Goal: Task Accomplishment & Management: Manage account settings

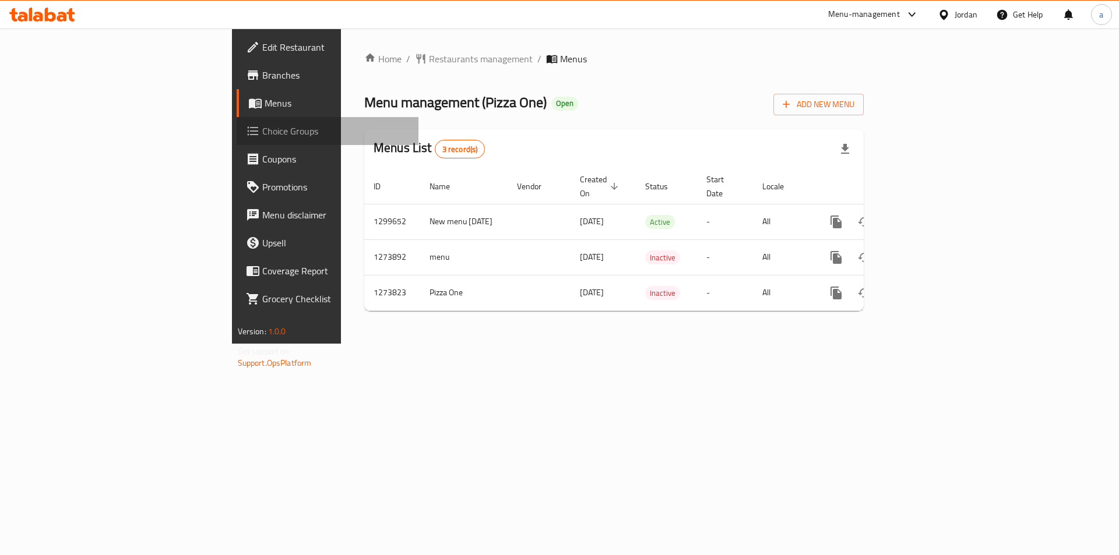
click at [262, 124] on span "Choice Groups" at bounding box center [335, 131] width 147 height 14
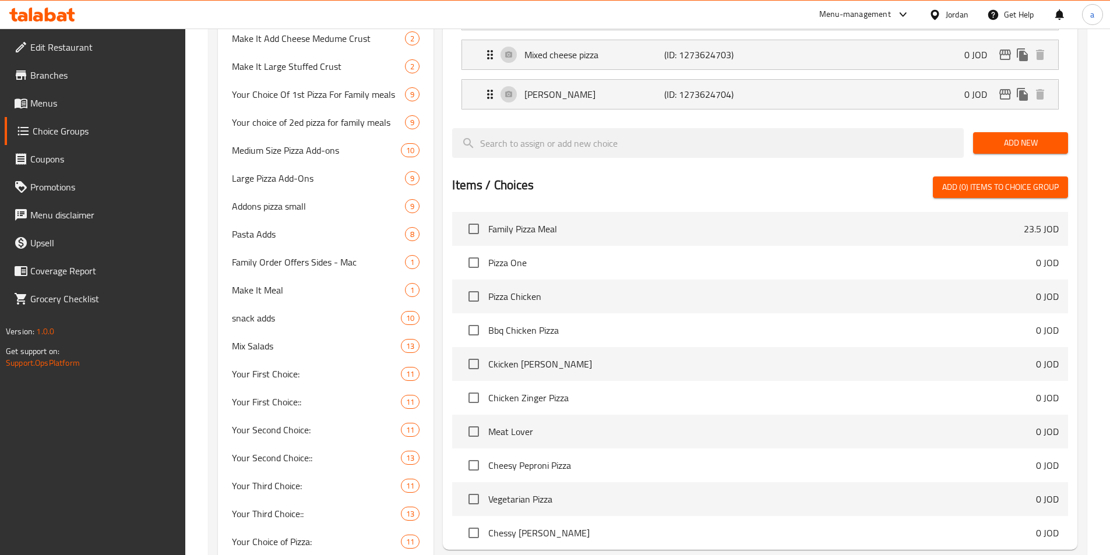
scroll to position [748, 0]
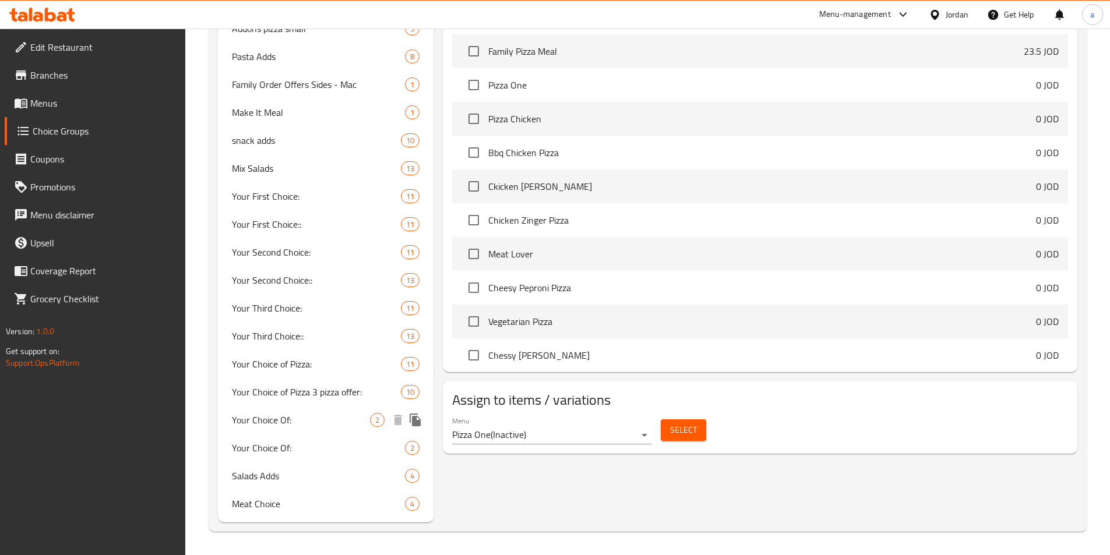
click at [292, 413] on span "Your Choice Of:" at bounding box center [301, 420] width 139 height 14
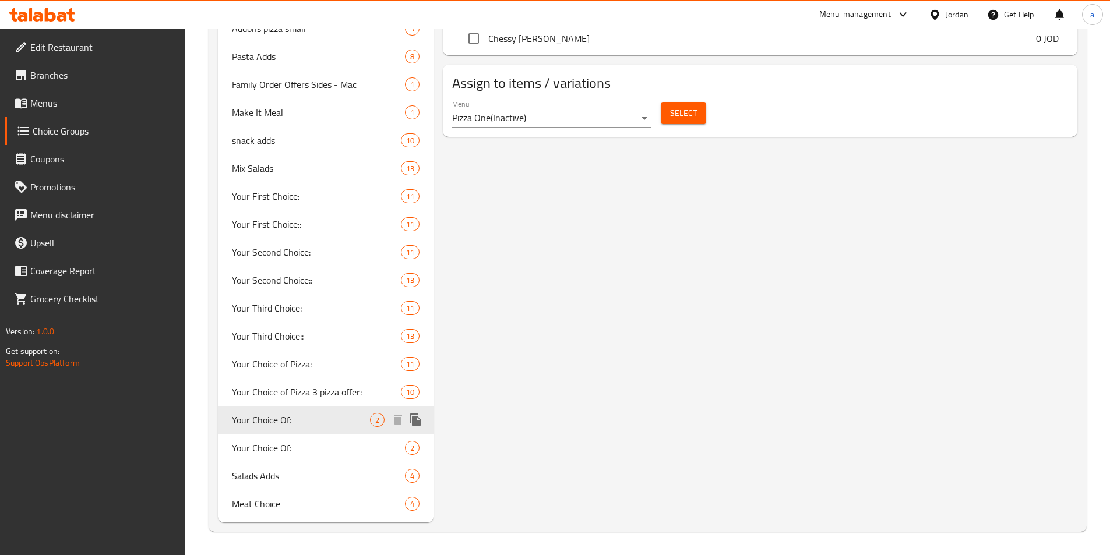
type input "Your Choice Of:"
type input "إختيارك من:"
click at [289, 450] on span "Your Choice Of:" at bounding box center [301, 448] width 139 height 14
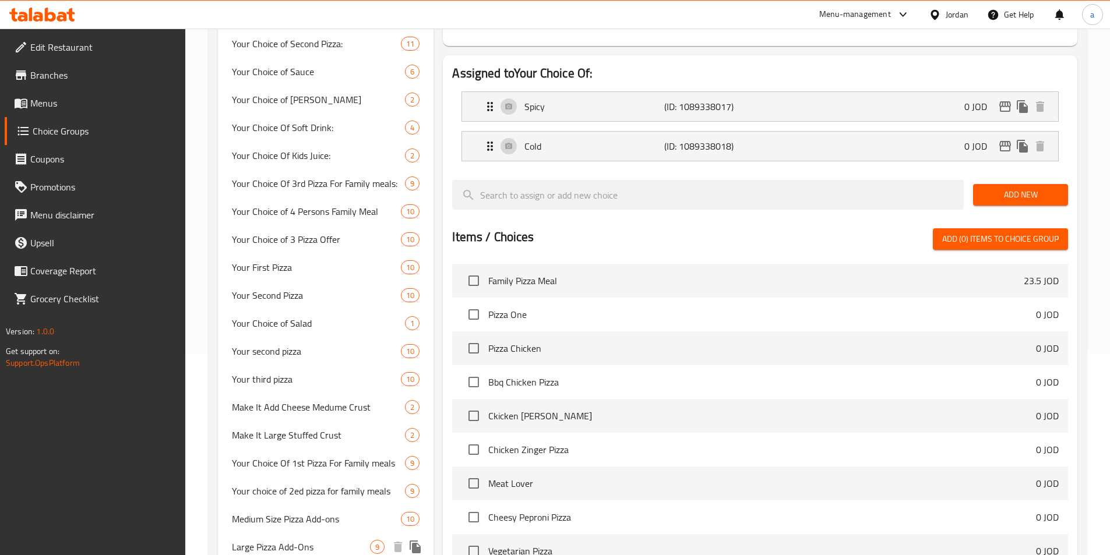
scroll to position [0, 0]
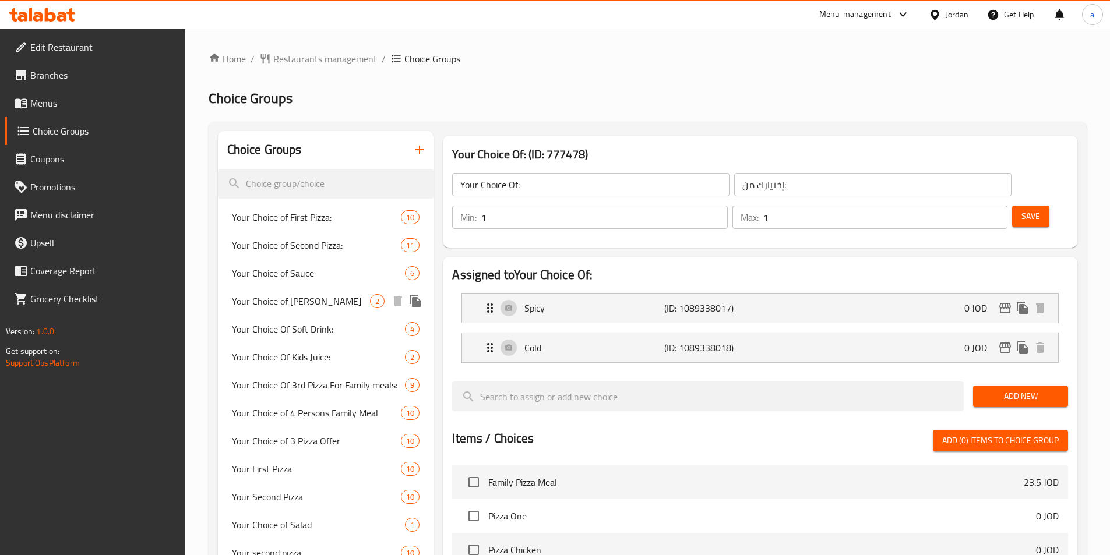
click at [281, 304] on span "Your Choice of [PERSON_NAME]" at bounding box center [301, 301] width 139 height 14
type input "Your Choice of [PERSON_NAME]"
type input "اختيارك من العجينه"
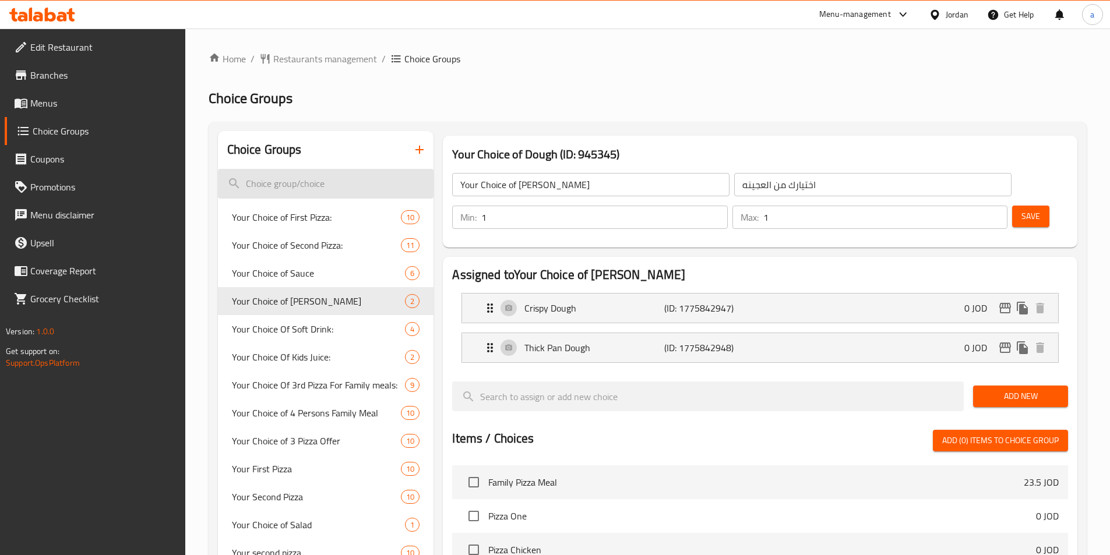
click at [304, 185] on input "search" at bounding box center [326, 184] width 216 height 30
paste input "Your choice of:"
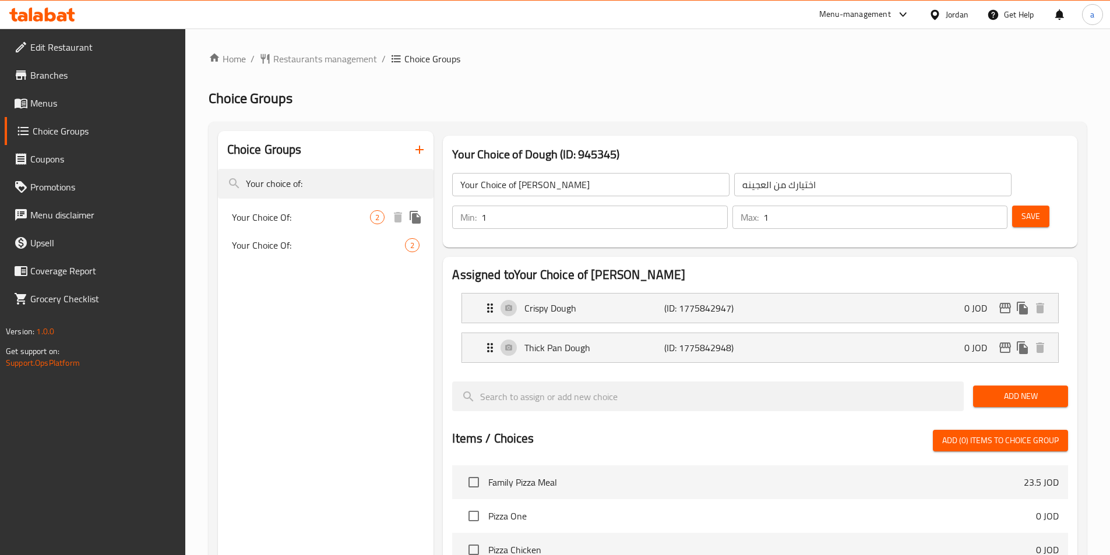
type input "Your choice of:"
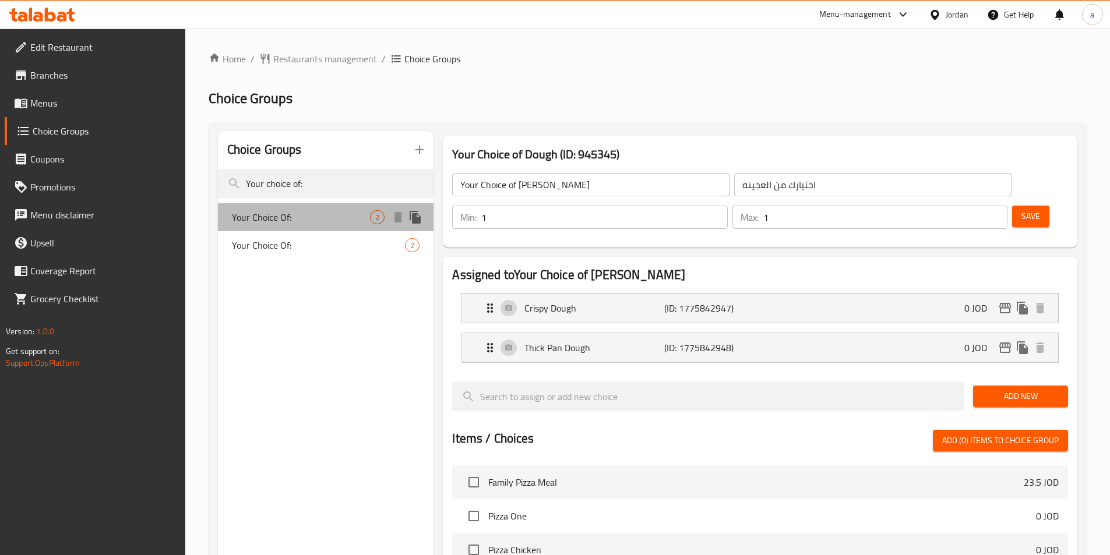
click at [294, 216] on span "Your Choice Of:" at bounding box center [301, 217] width 139 height 14
type input "Your Choice Of:"
type input "إختيارك من:"
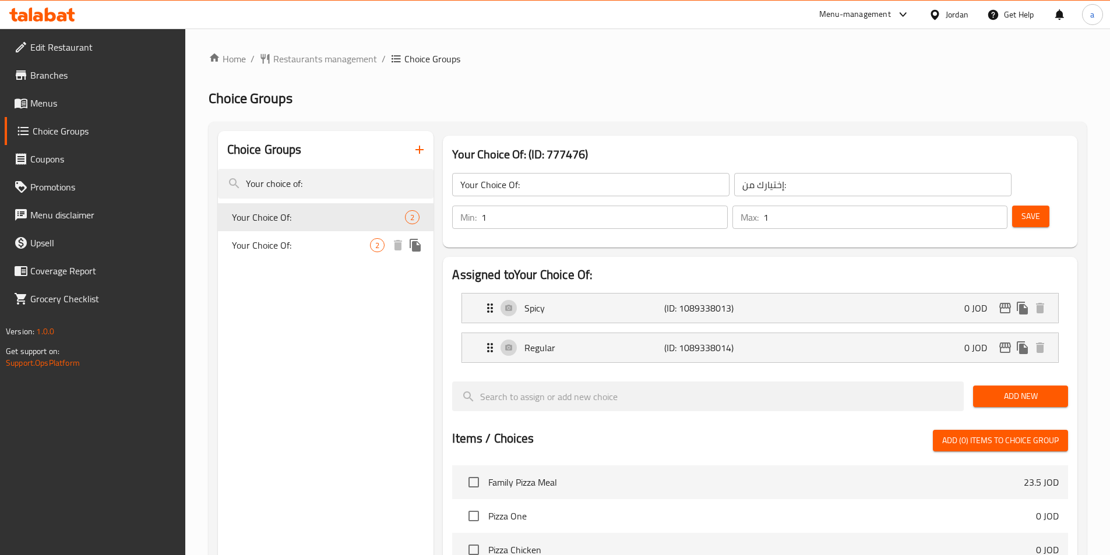
click at [291, 239] on span "Your Choice Of:" at bounding box center [301, 245] width 139 height 14
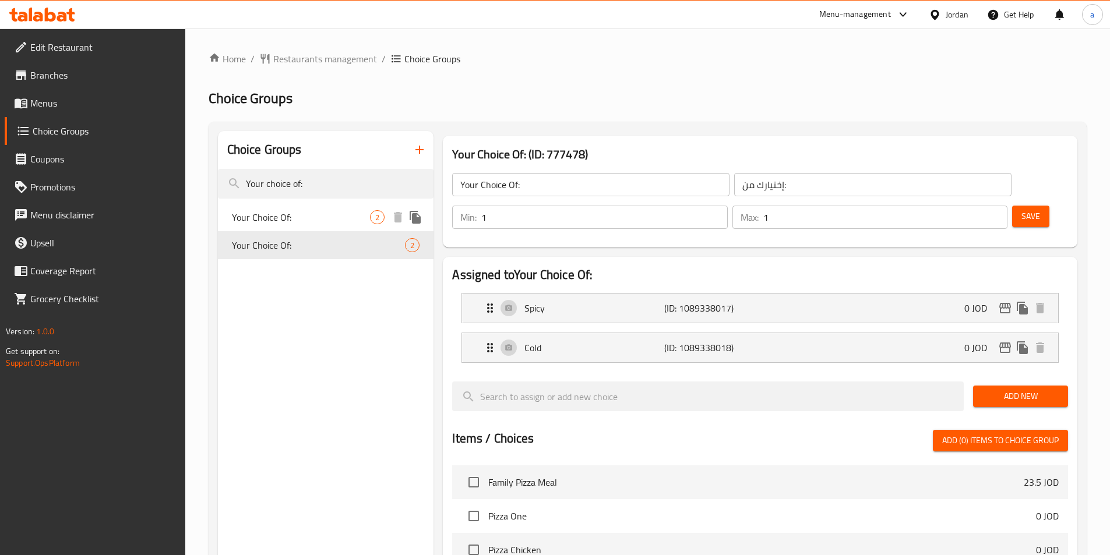
click at [296, 216] on span "Your Choice Of:" at bounding box center [301, 217] width 139 height 14
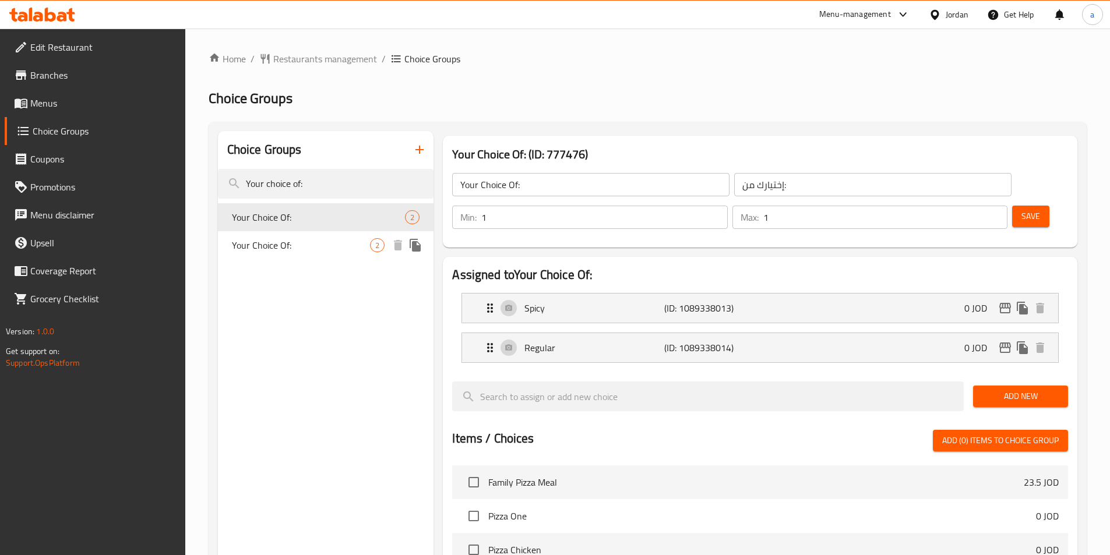
click at [293, 245] on span "Your Choice Of:" at bounding box center [301, 245] width 139 height 14
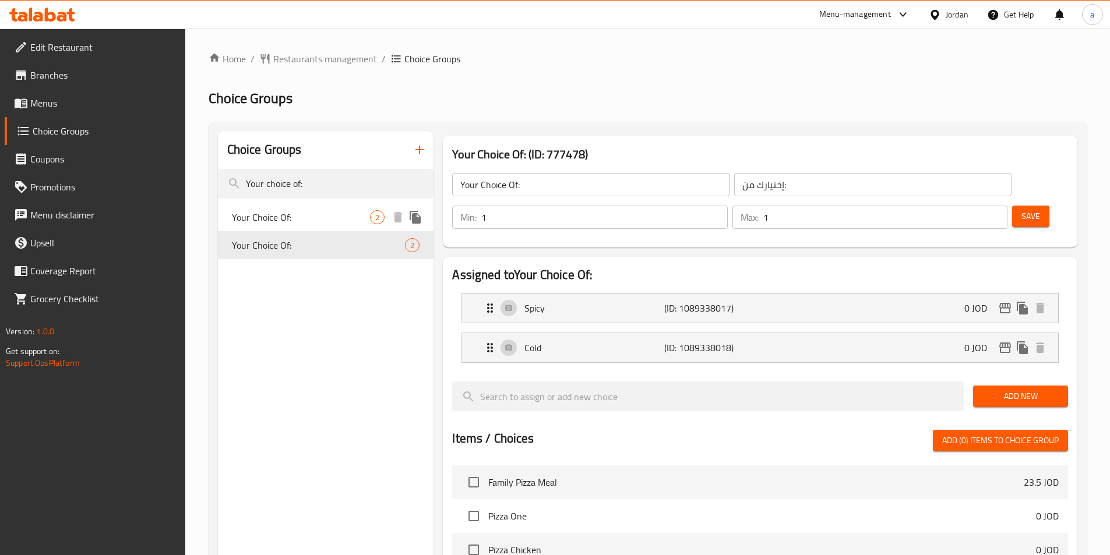
click at [299, 228] on div "Your Choice Of: 2" at bounding box center [326, 217] width 216 height 28
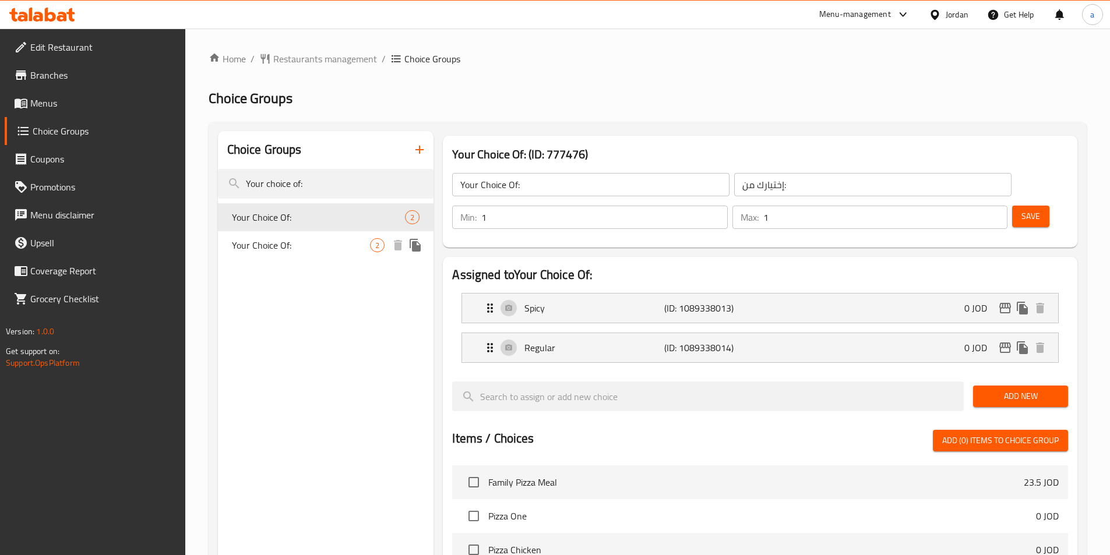
click at [299, 246] on span "Your Choice Of:" at bounding box center [301, 245] width 139 height 14
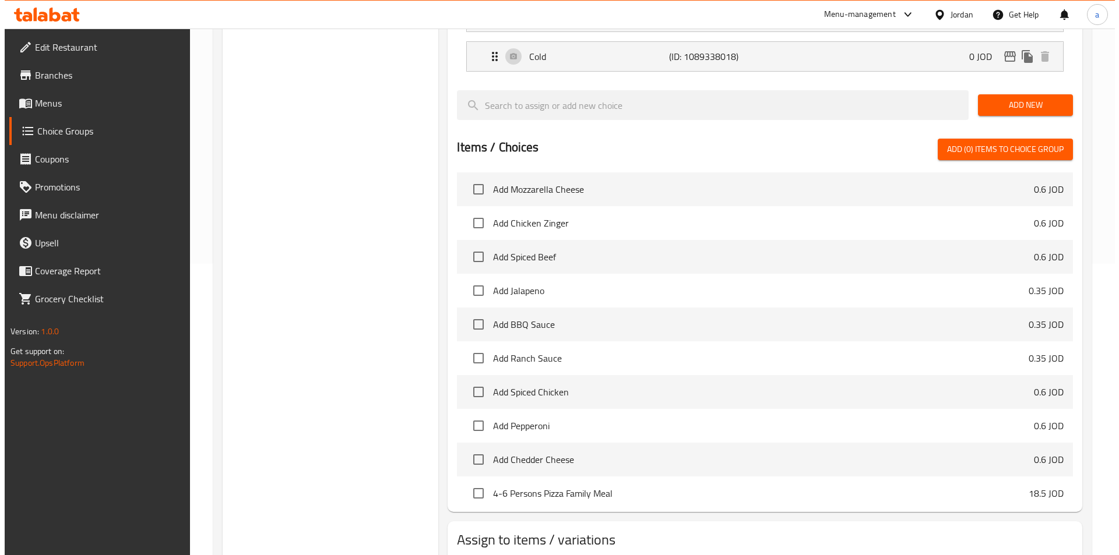
scroll to position [485, 0]
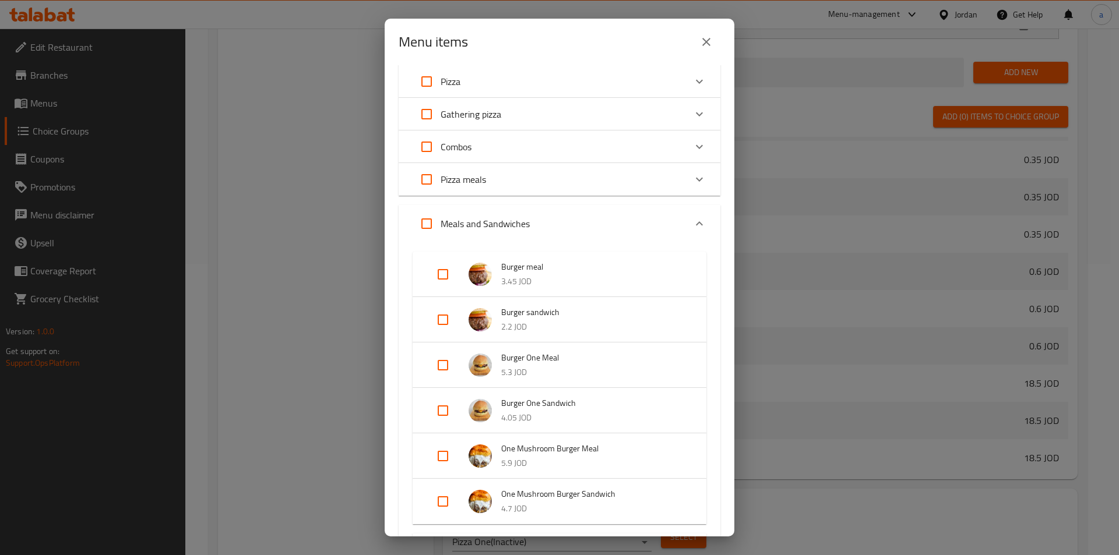
scroll to position [0, 0]
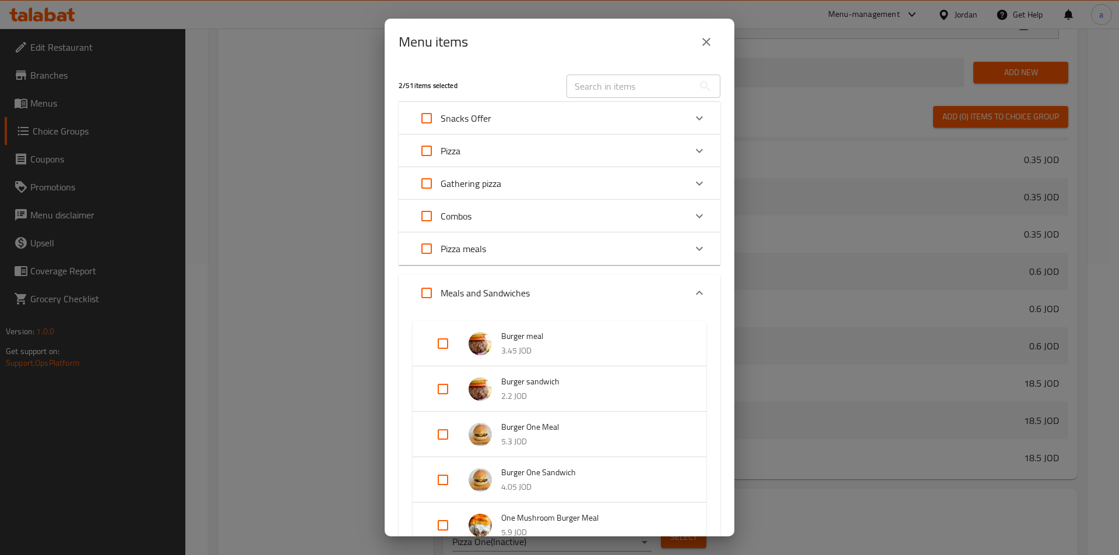
click at [509, 158] on div "Pizza" at bounding box center [549, 151] width 273 height 28
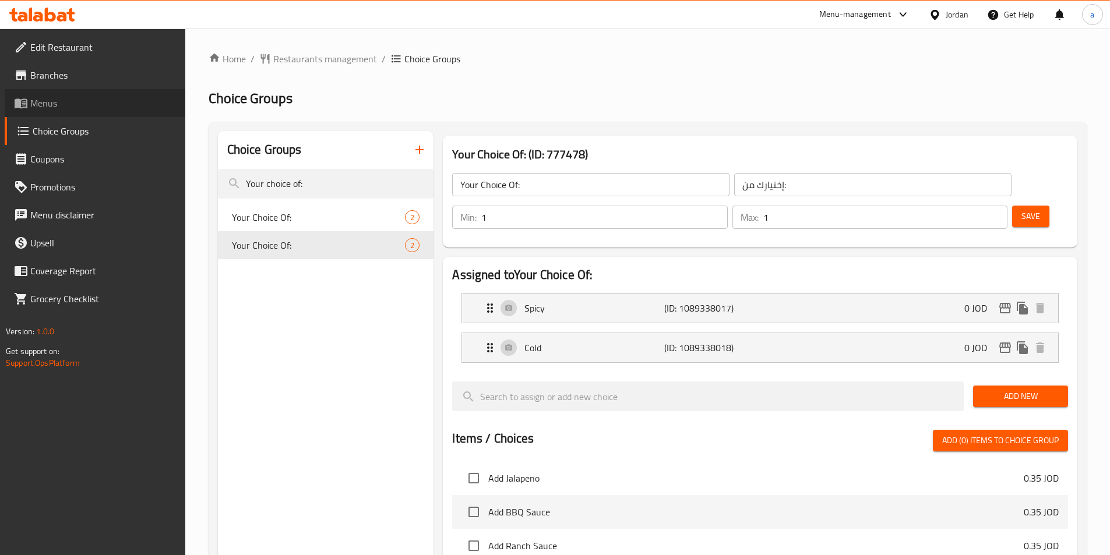
click at [77, 110] on link "Menus" at bounding box center [95, 103] width 181 height 28
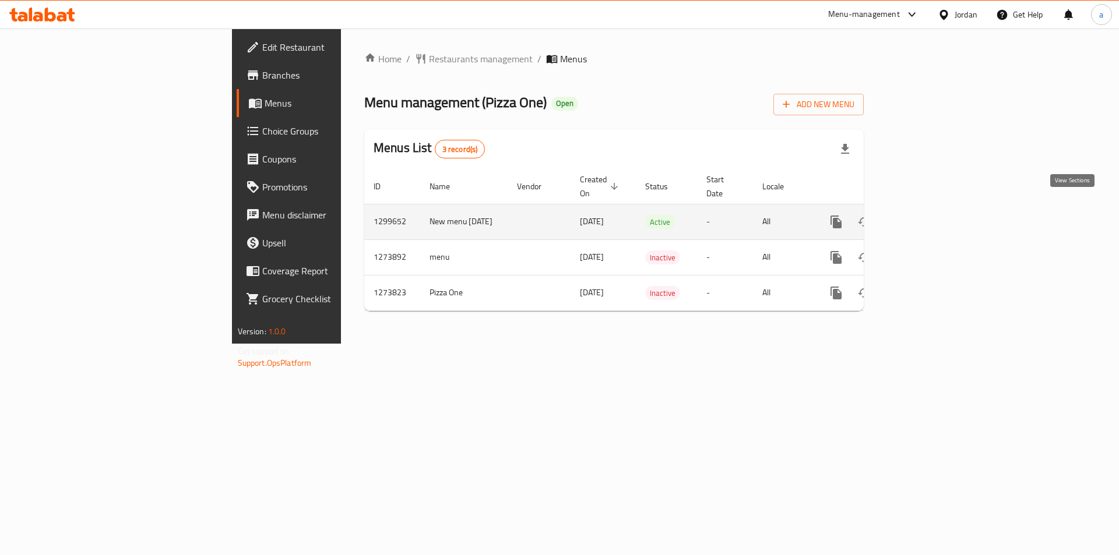
click at [934, 211] on link "enhanced table" at bounding box center [920, 222] width 28 height 28
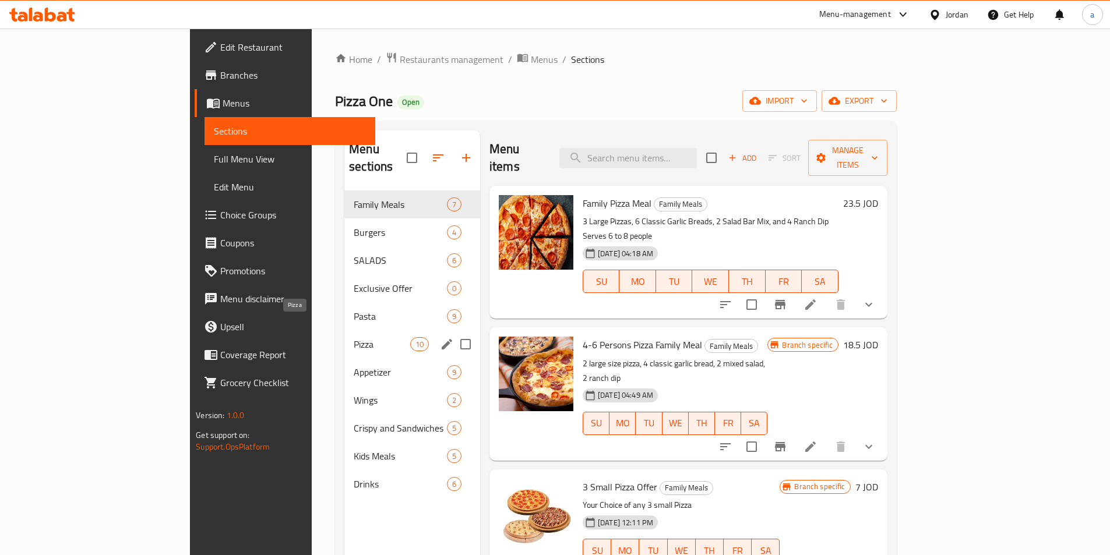
click at [354, 337] on span "Pizza" at bounding box center [382, 344] width 57 height 14
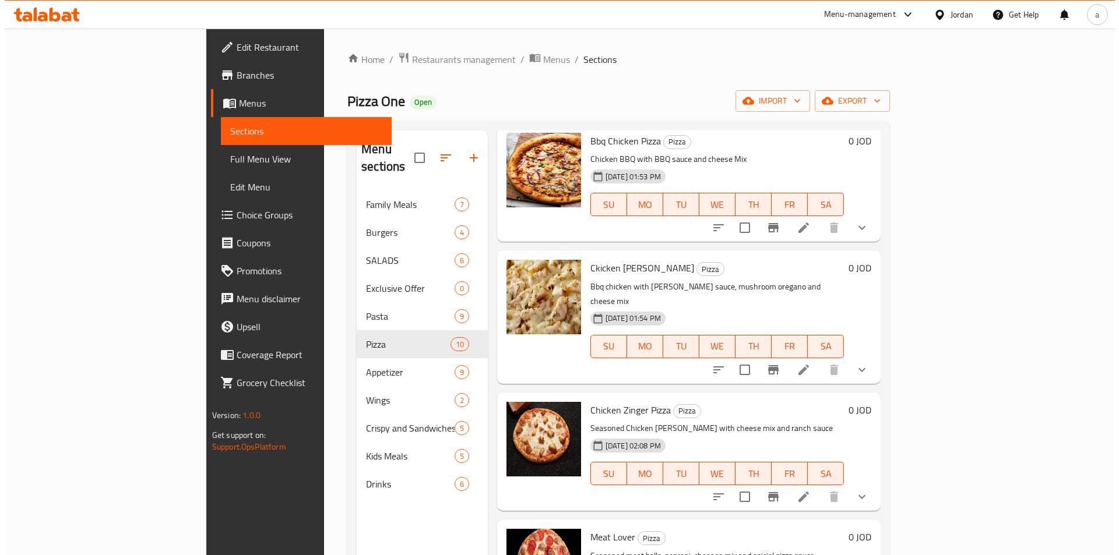
scroll to position [389, 0]
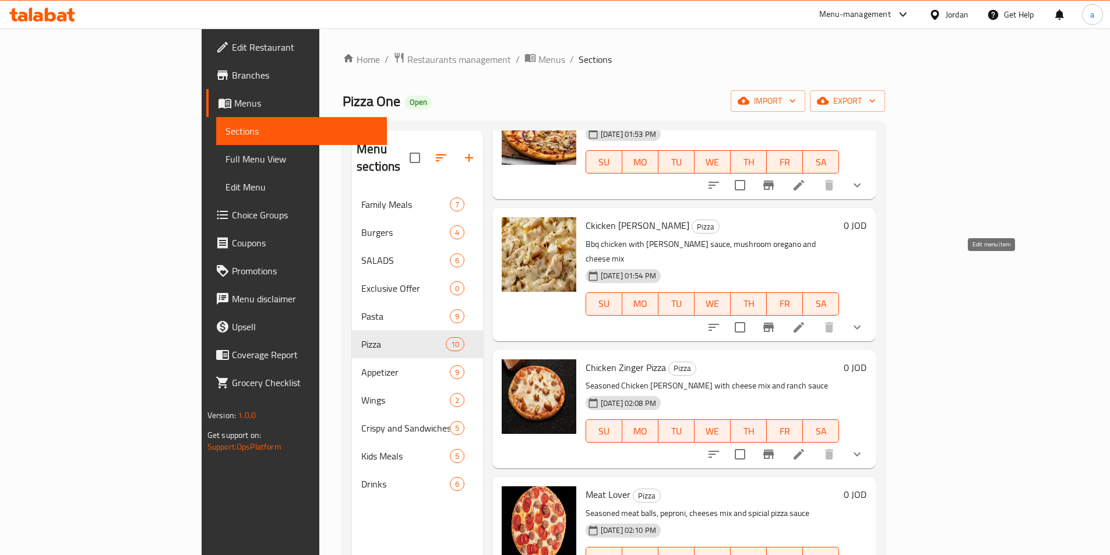
click at [806, 320] on icon at bounding box center [799, 327] width 14 height 14
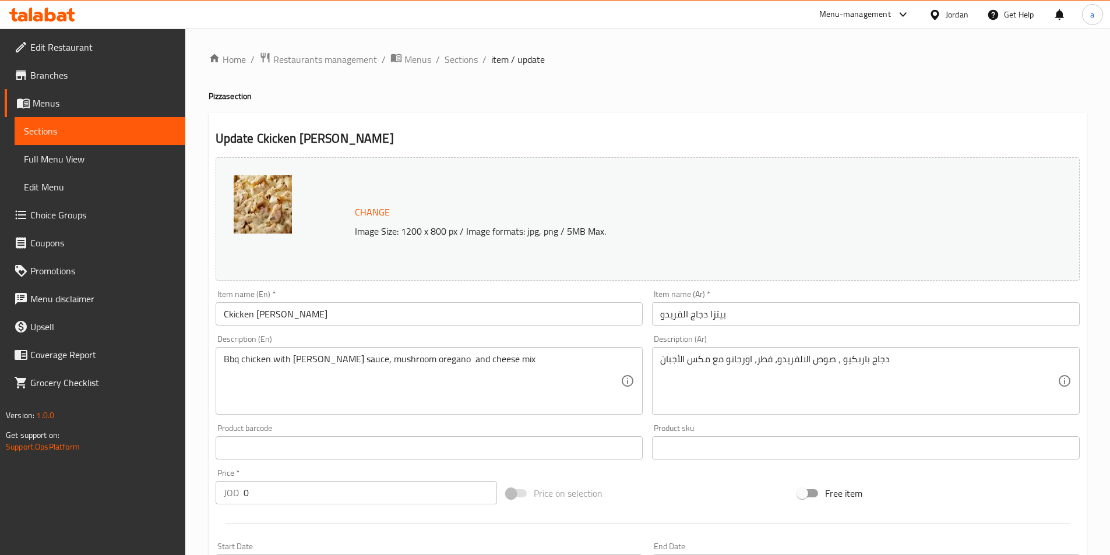
click at [139, 135] on span "Sections" at bounding box center [100, 131] width 152 height 14
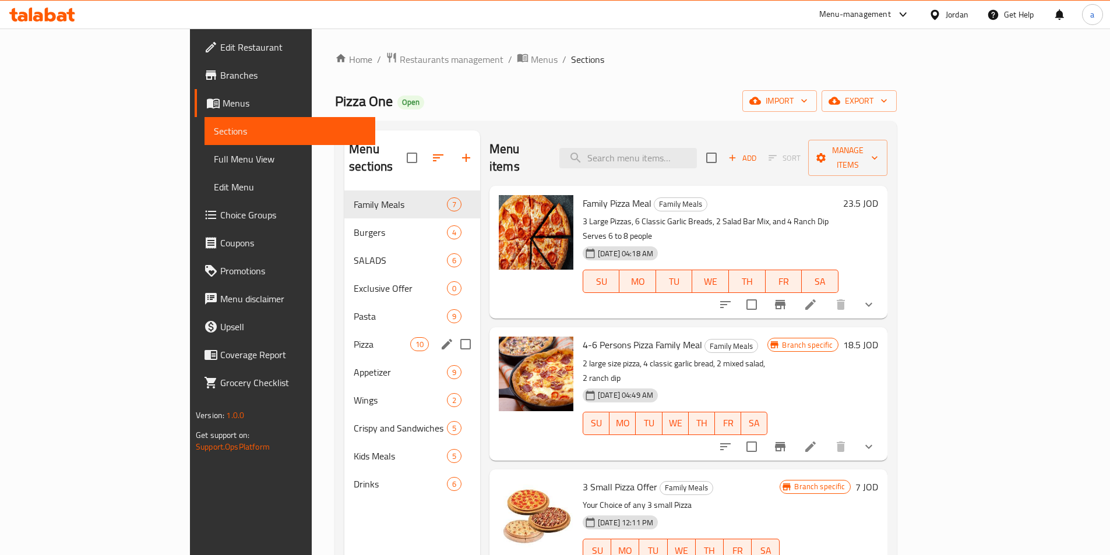
click at [354, 337] on span "Pizza" at bounding box center [382, 344] width 57 height 14
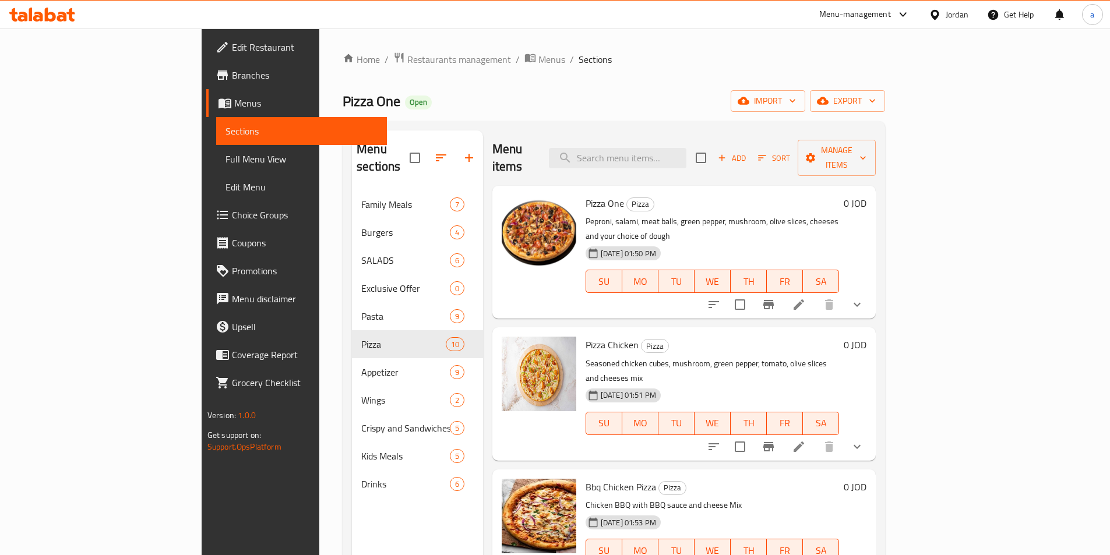
click at [815, 294] on li at bounding box center [798, 304] width 33 height 21
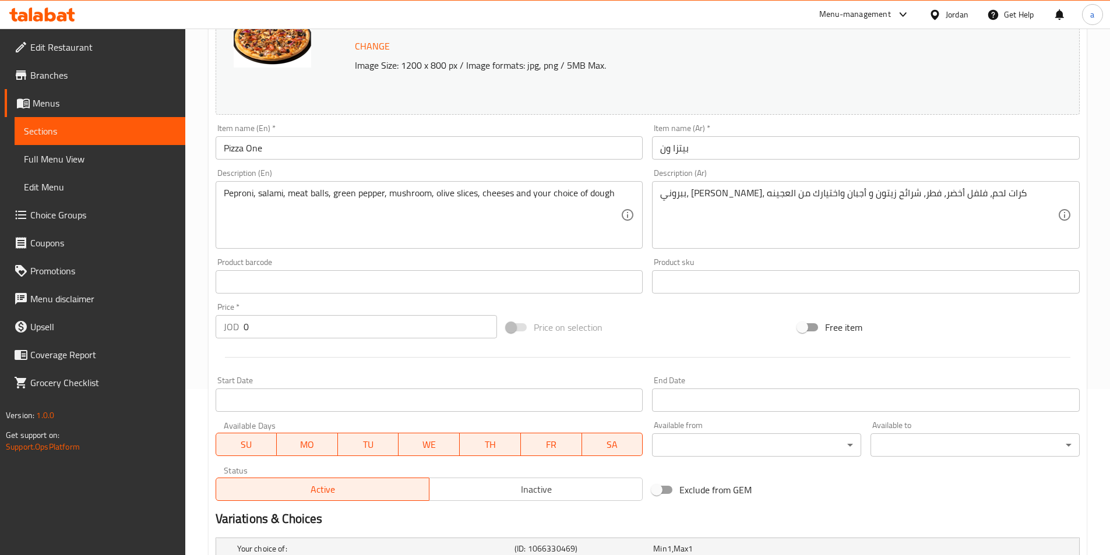
click at [118, 128] on span "Sections" at bounding box center [100, 131] width 152 height 14
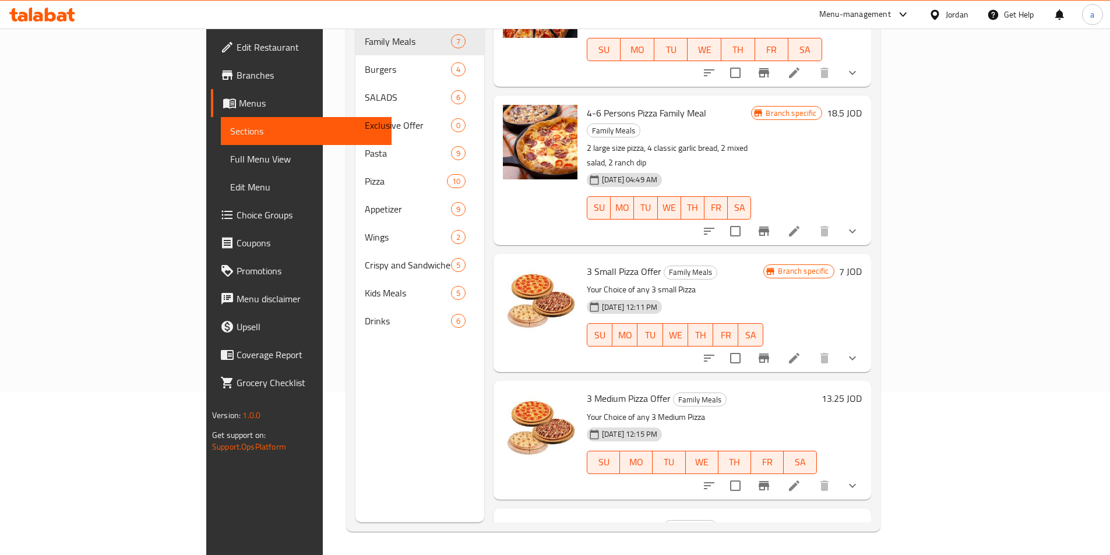
scroll to position [97, 0]
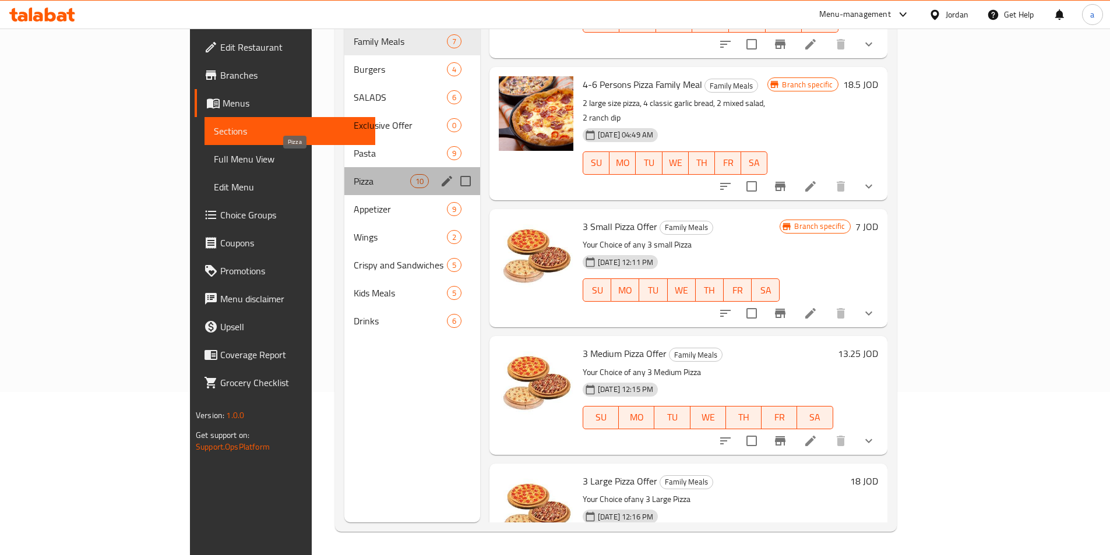
click at [354, 174] on span "Pizza" at bounding box center [382, 181] width 57 height 14
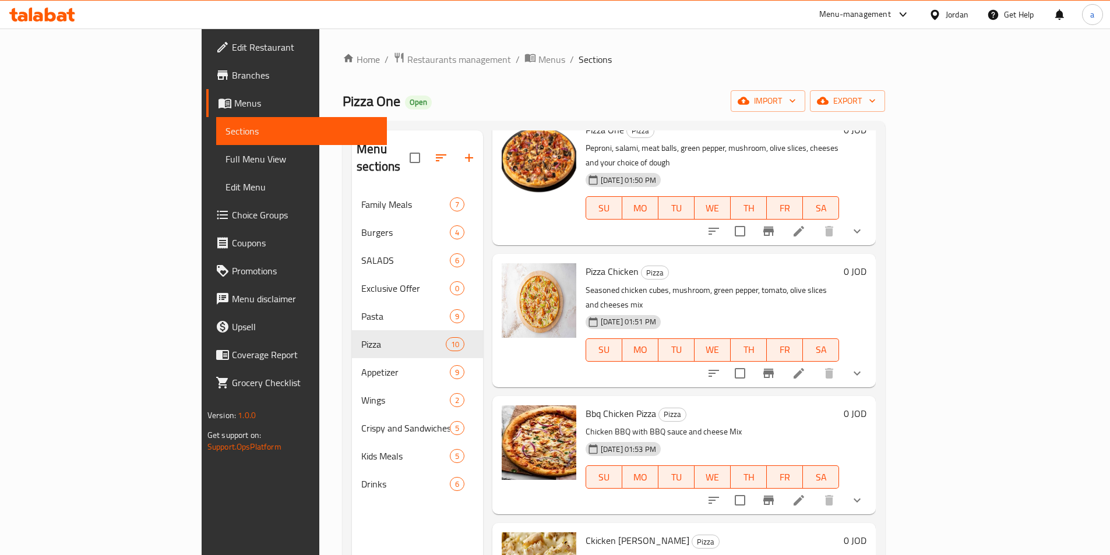
scroll to position [97, 0]
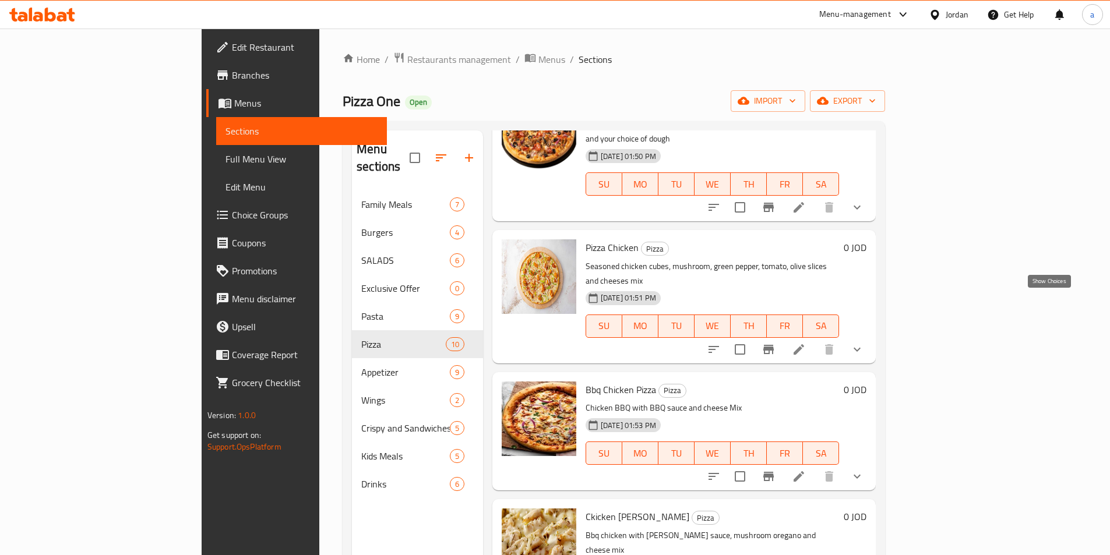
click at [864, 343] on icon "show more" at bounding box center [857, 350] width 14 height 14
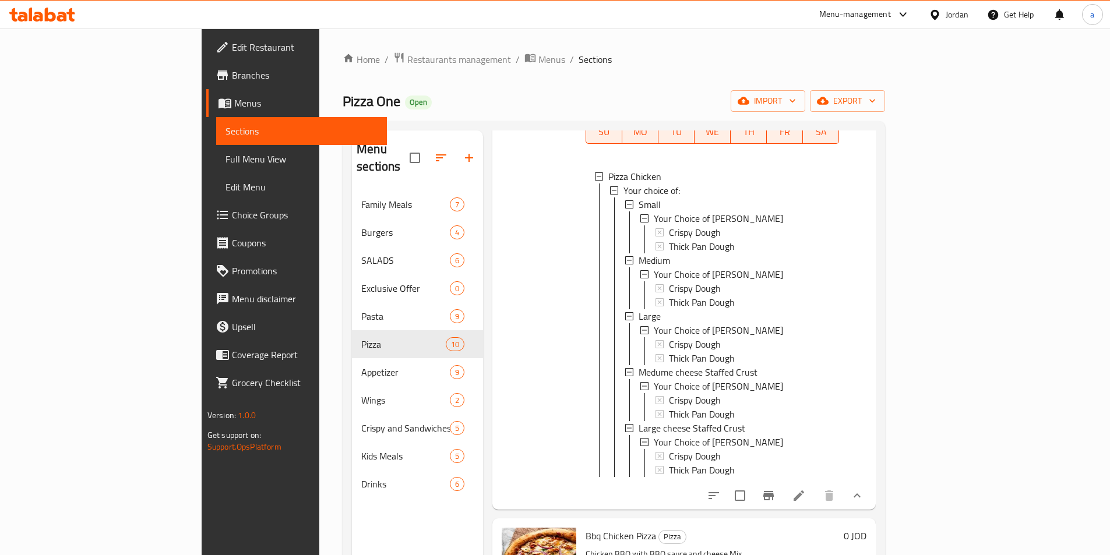
scroll to position [583, 0]
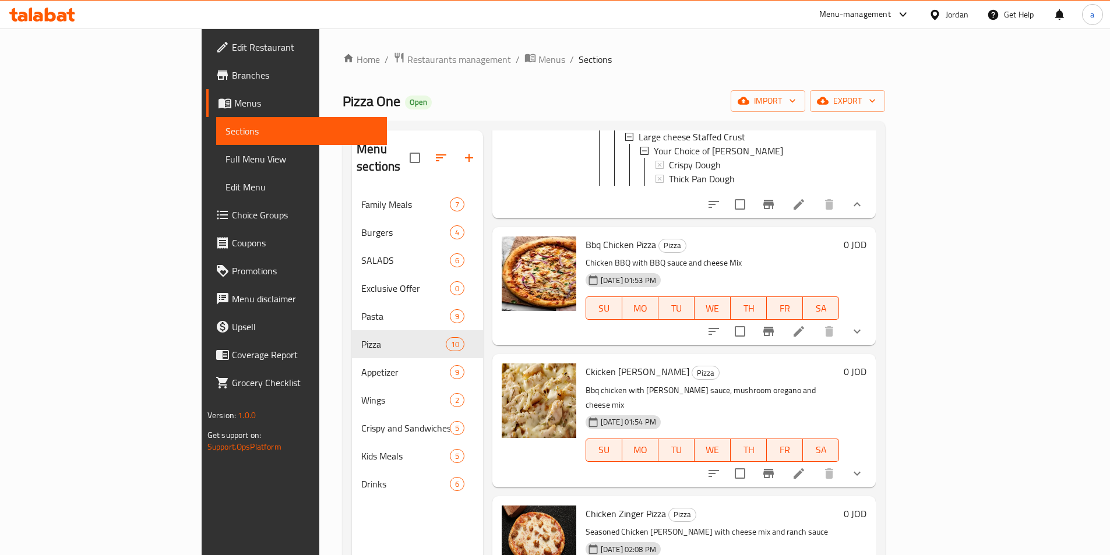
click at [871, 318] on button "show more" at bounding box center [857, 332] width 28 height 28
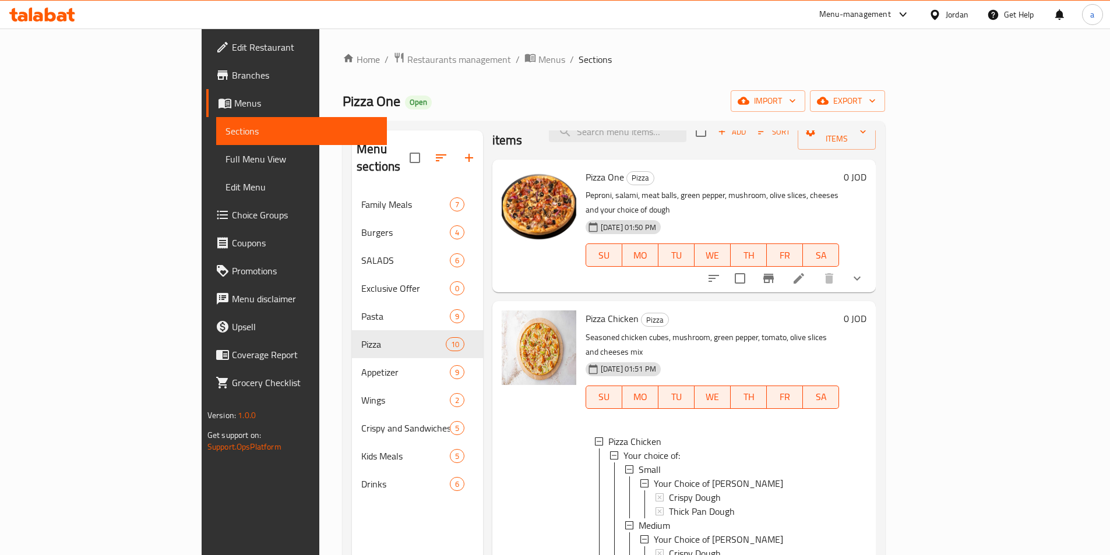
scroll to position [0, 0]
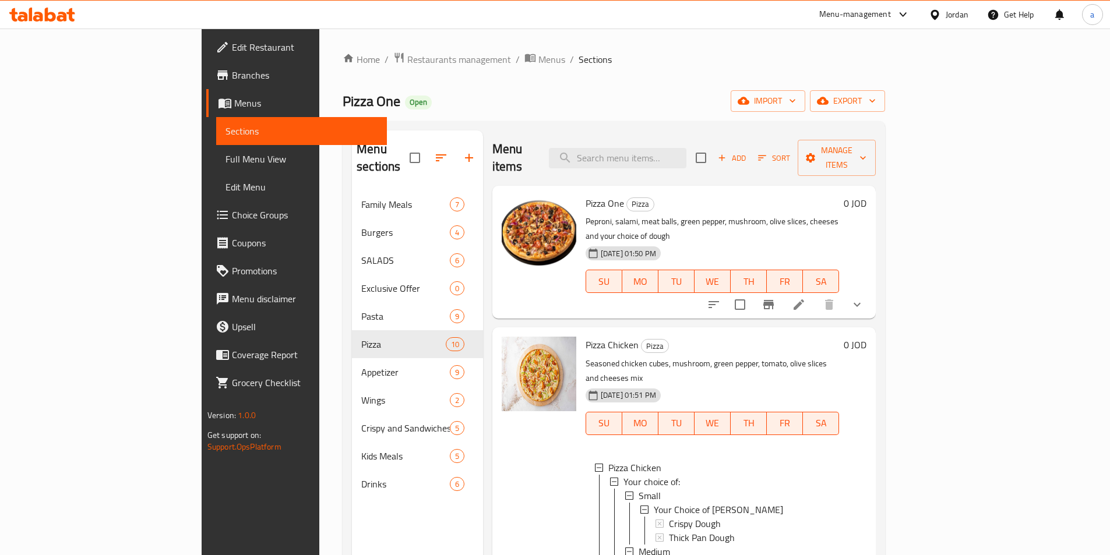
click at [232, 212] on span "Choice Groups" at bounding box center [305, 215] width 146 height 14
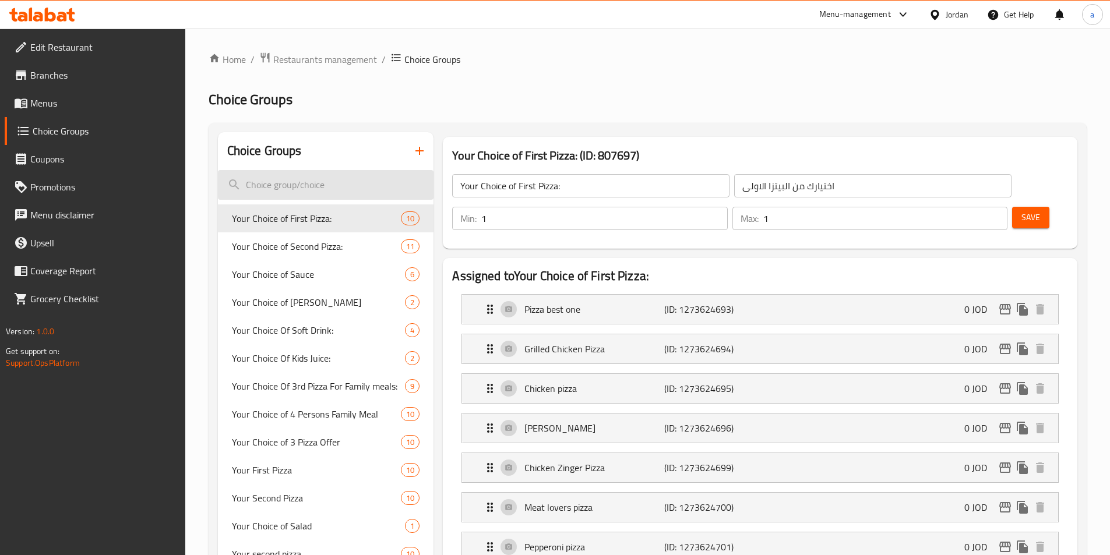
click at [322, 185] on input "search" at bounding box center [326, 185] width 216 height 30
paste input "Medium Size Pizza Add-ons"
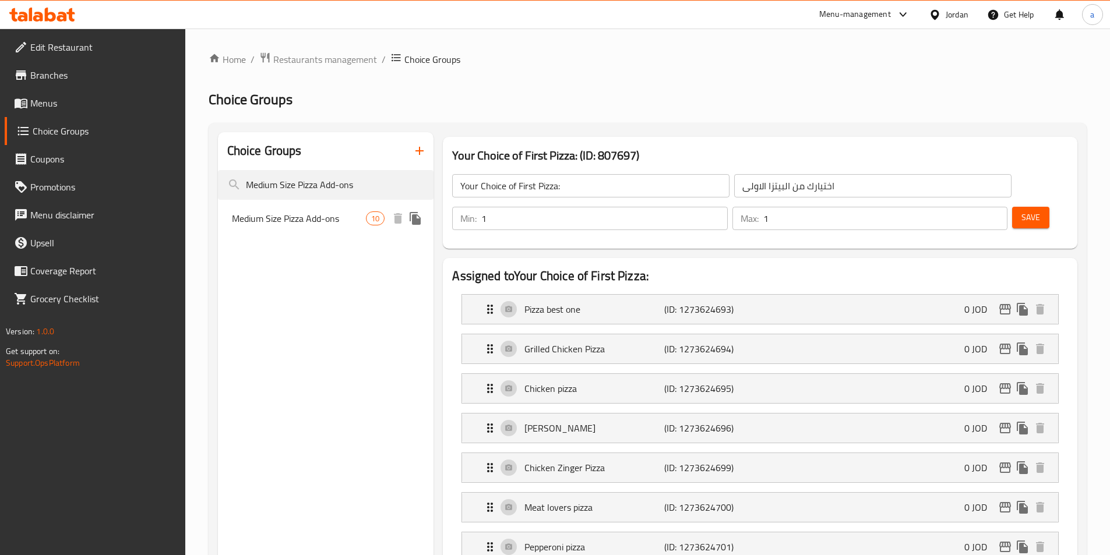
type input "Medium Size Pizza Add-ons"
click at [313, 220] on span "Medium Size Pizza Add-ons" at bounding box center [299, 218] width 135 height 14
type input "Medium Size Pizza Add-ons"
type input "اضافات بيتزا حجم وسط"
type input "0"
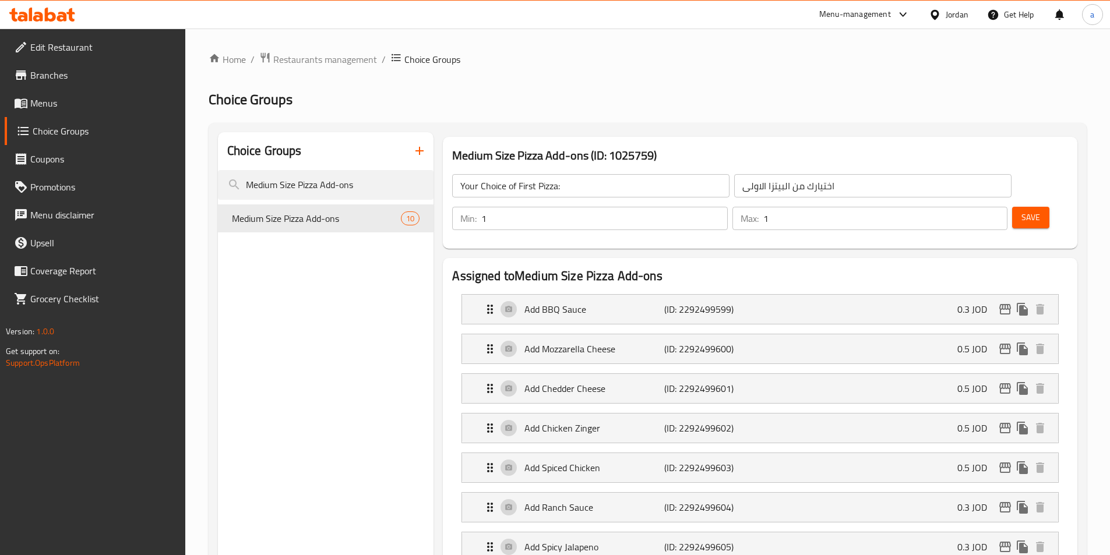
type input "9"
click at [312, 176] on input "Medium Size Pizza Add-ons" at bounding box center [326, 185] width 216 height 30
paste input "Your choice of:"
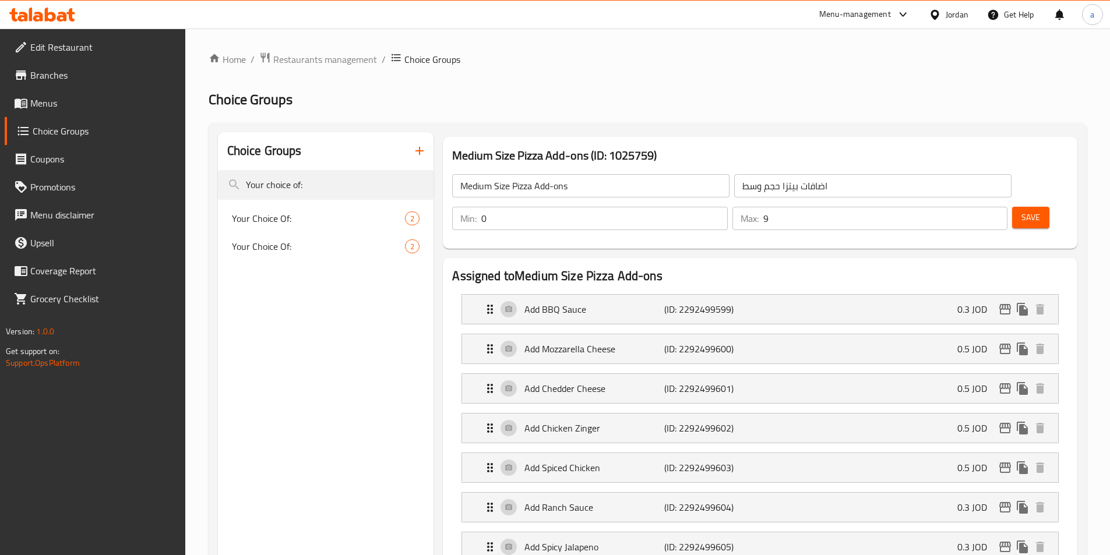
type input "Your choice of:"
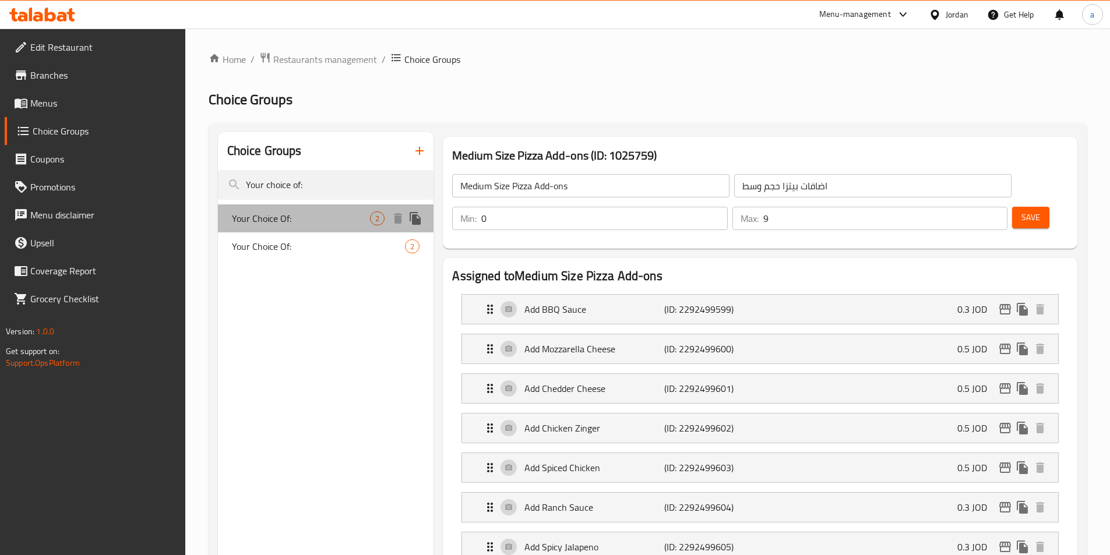
click at [324, 207] on div "Your Choice Of: 2" at bounding box center [326, 219] width 216 height 28
type input "Your Choice Of:"
type input "إختيارك من:"
type input "1"
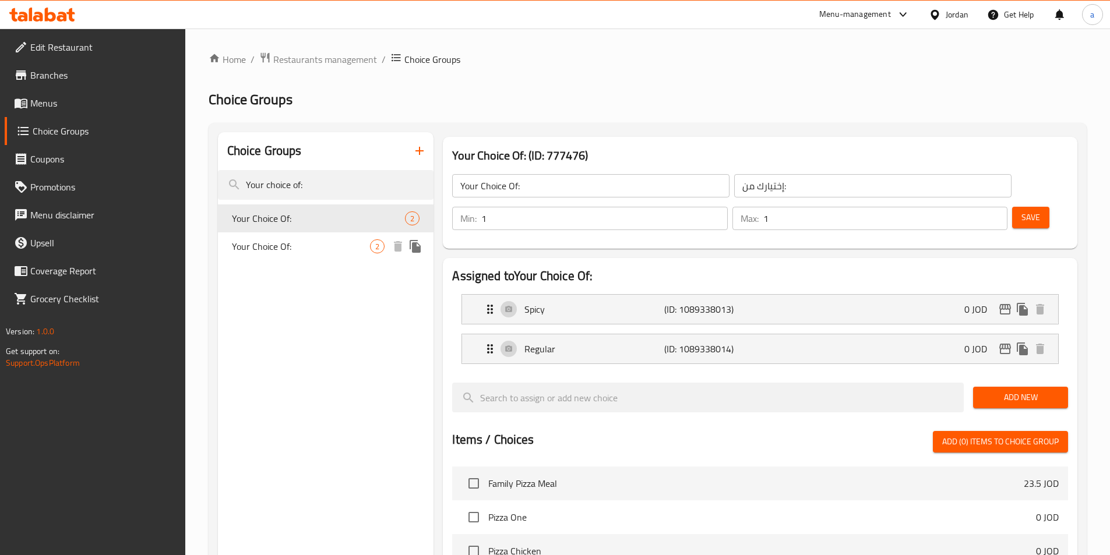
click at [292, 235] on div "Your Choice Of: 2" at bounding box center [326, 246] width 216 height 28
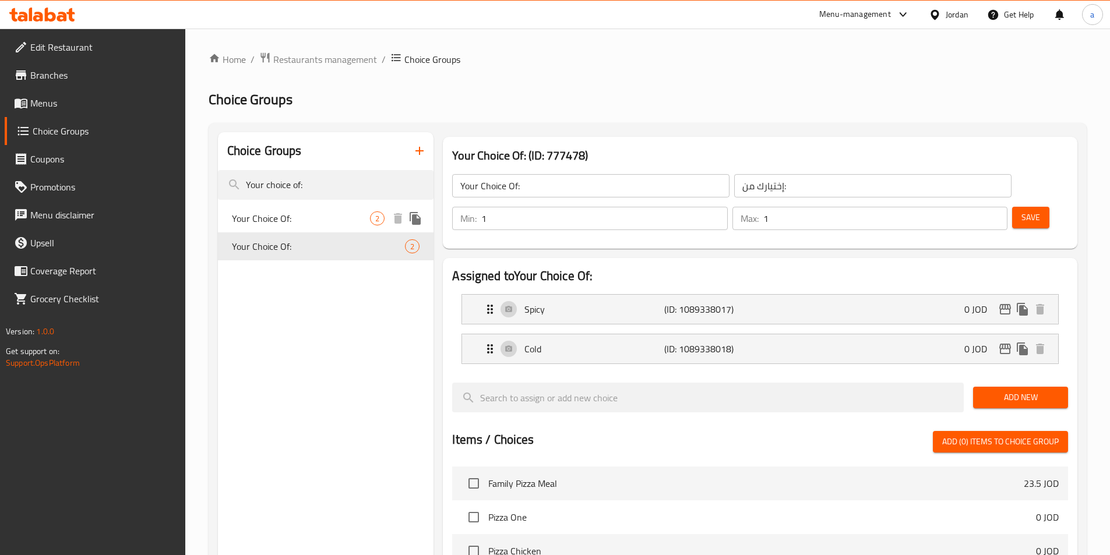
click at [299, 215] on span "Your Choice Of:" at bounding box center [301, 218] width 139 height 14
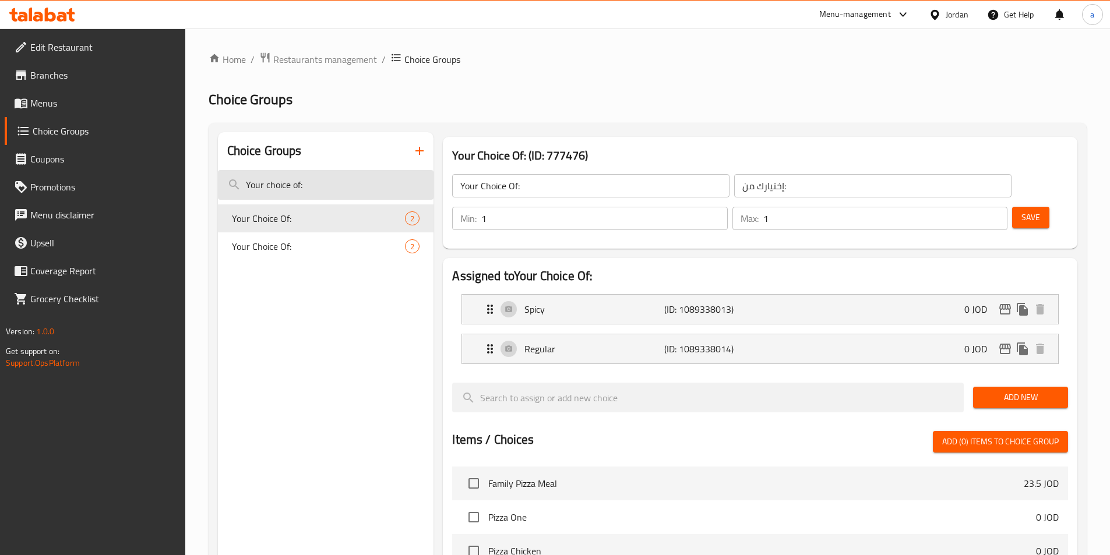
click at [330, 188] on input "Your choice of:" at bounding box center [326, 185] width 216 height 30
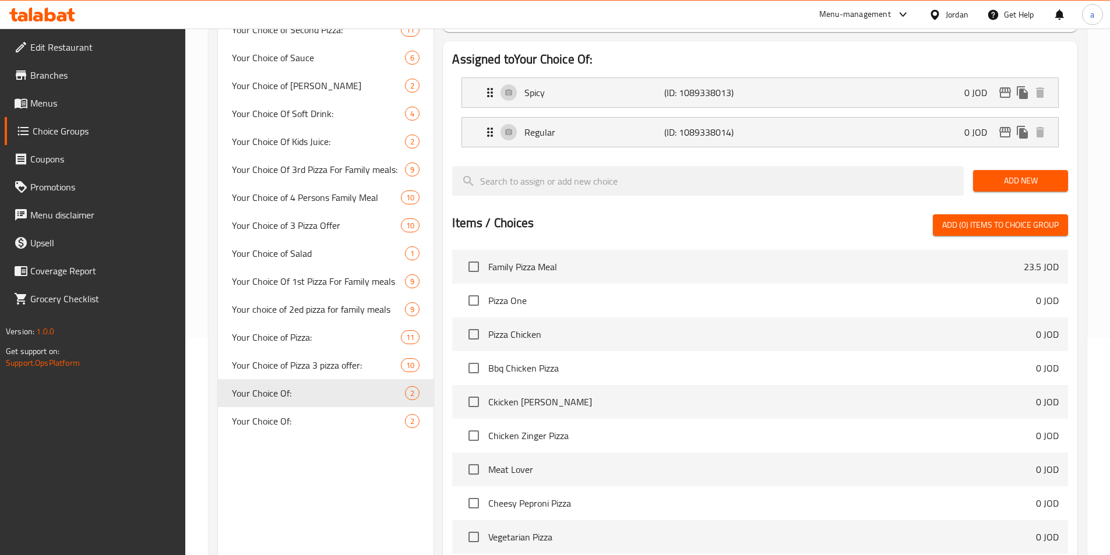
scroll to position [44, 0]
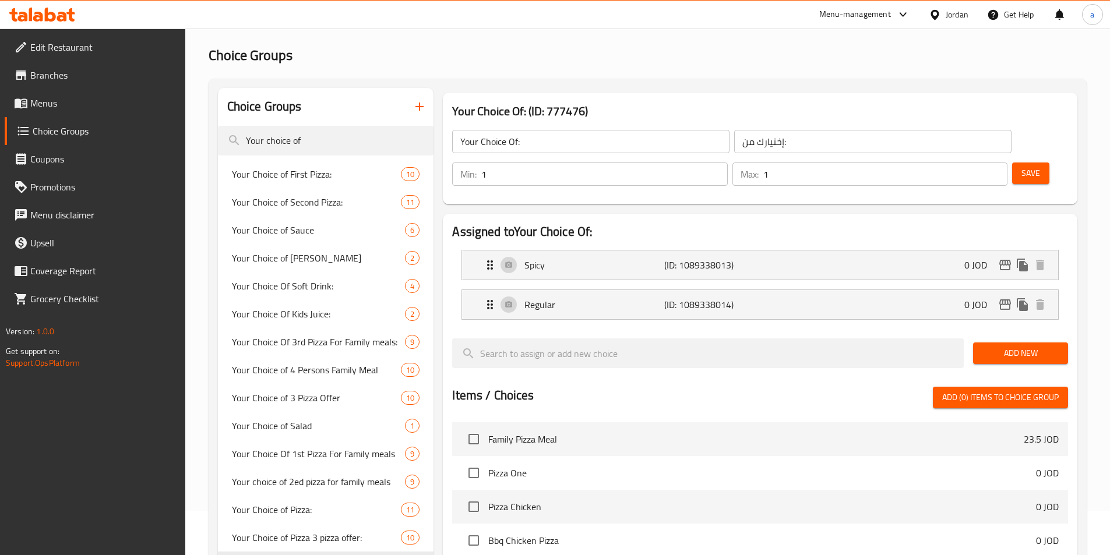
type input "Your choice of"
click at [313, 137] on input "Your choice of" at bounding box center [326, 141] width 216 height 30
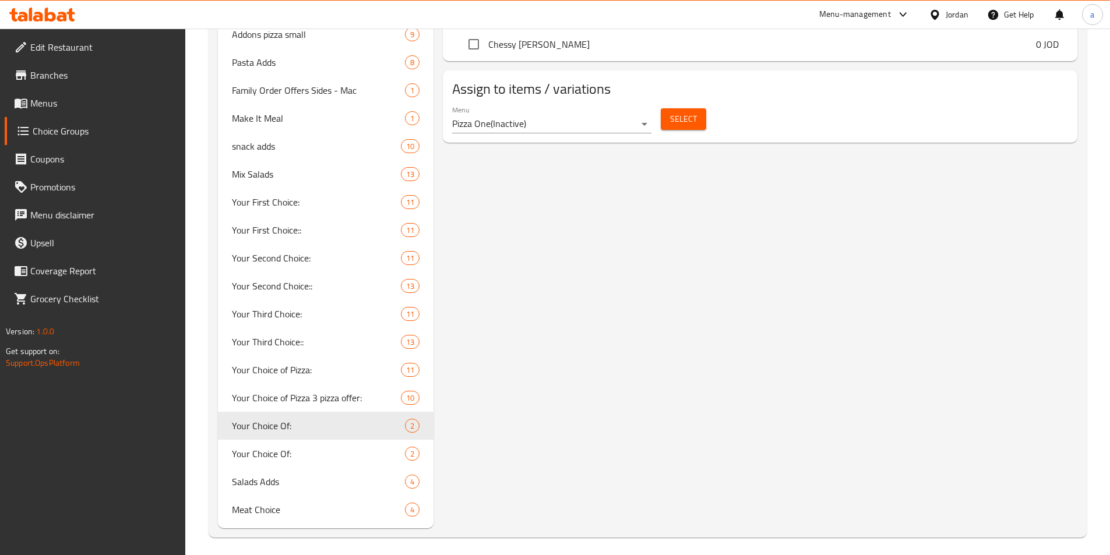
scroll to position [749, 0]
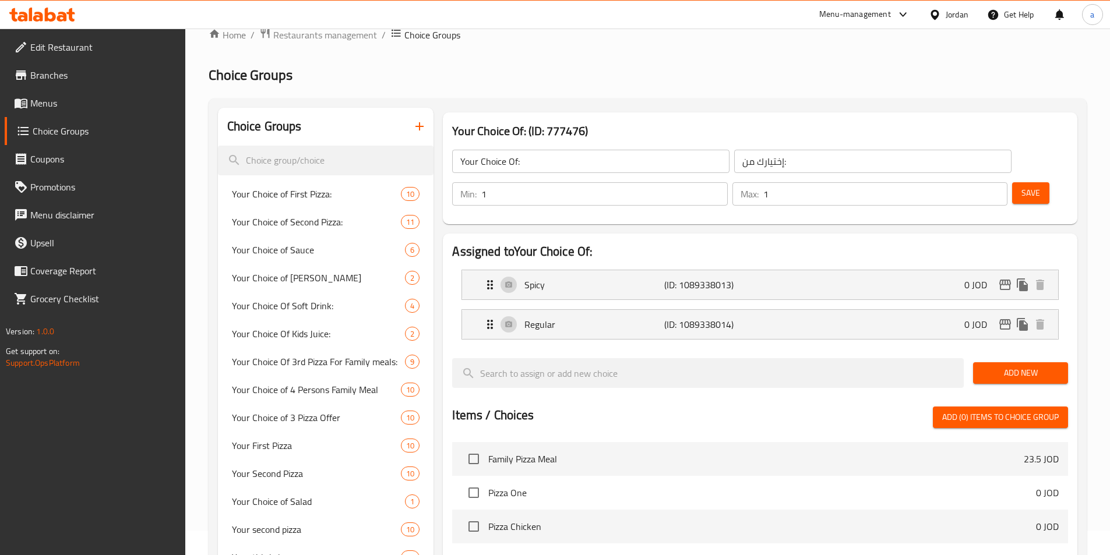
scroll to position [0, 0]
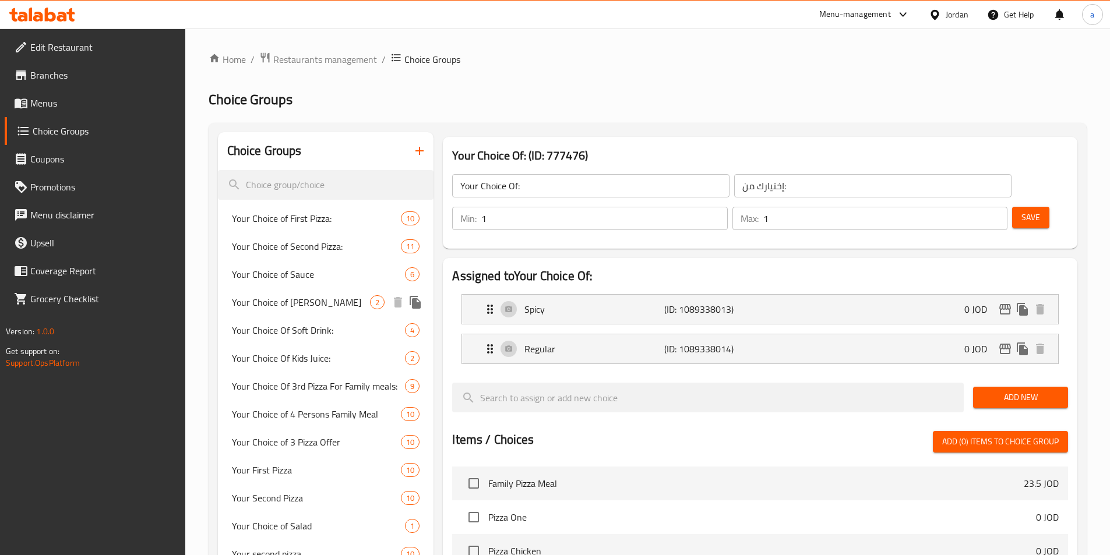
click at [280, 300] on span "Your Choice of [PERSON_NAME]" at bounding box center [301, 302] width 139 height 14
type input "Your Choice of [PERSON_NAME]"
type input "اختيارك من العجينه"
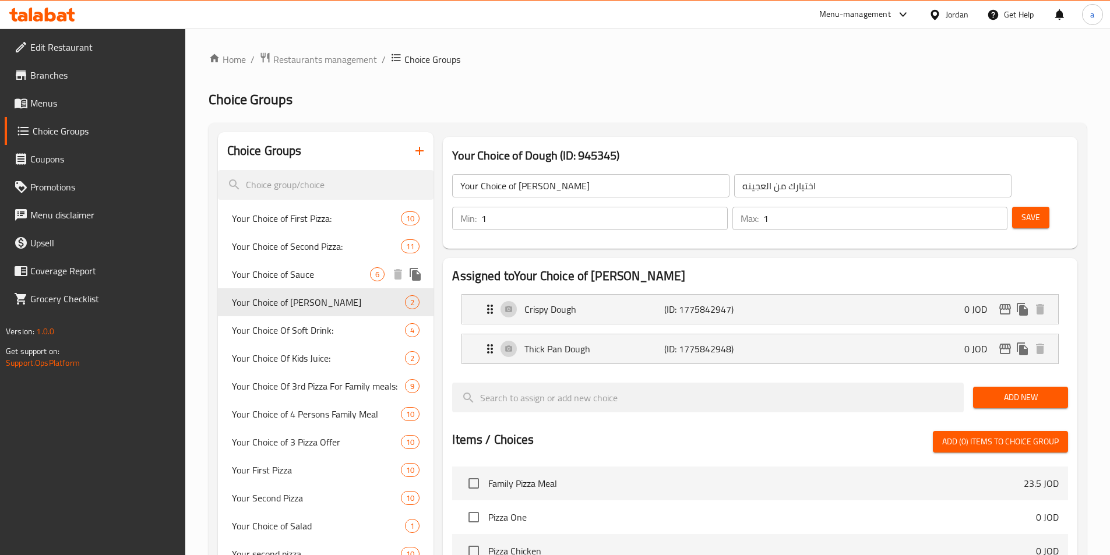
click at [284, 281] on span "Your Choice of Sauce" at bounding box center [301, 274] width 139 height 14
type input "Your Choice of Sauce"
type input "اختيارك من الصوص"
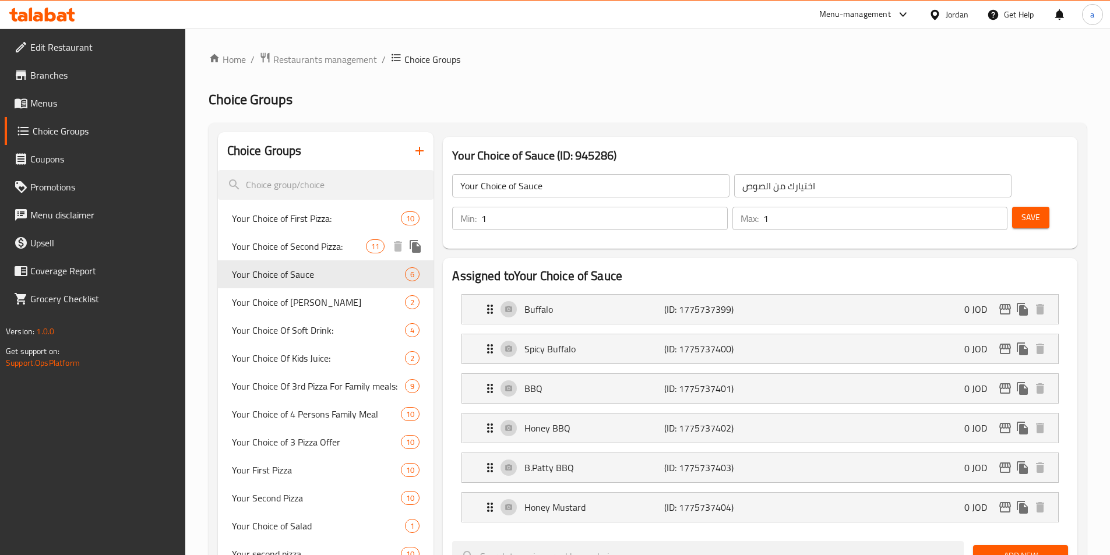
click at [284, 249] on span "Your Choice of Second Pizza:" at bounding box center [299, 246] width 135 height 14
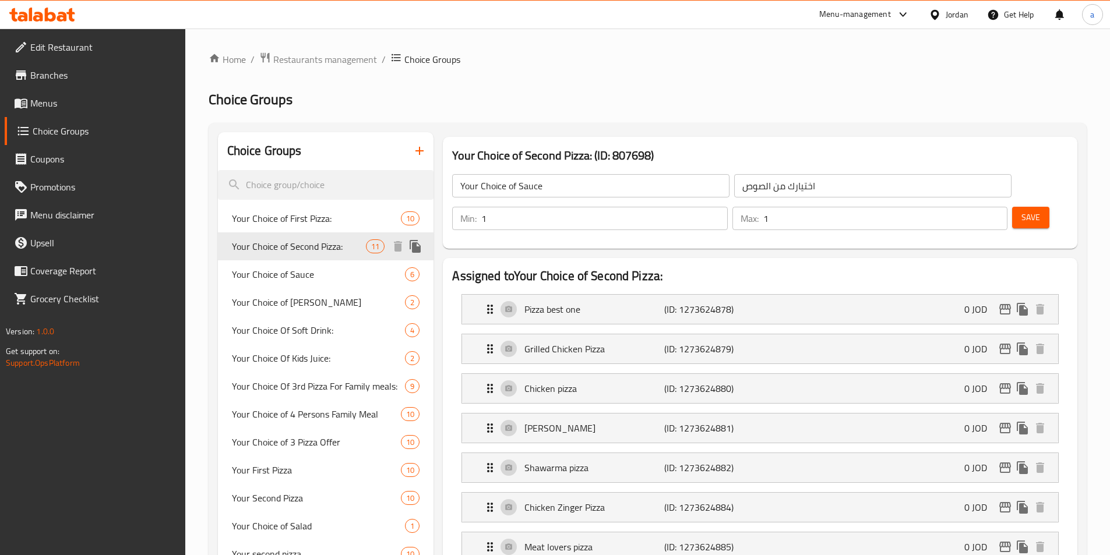
type input "Your Choice of Second Pizza:"
type input "اختيارك من البيتزا الثانية"
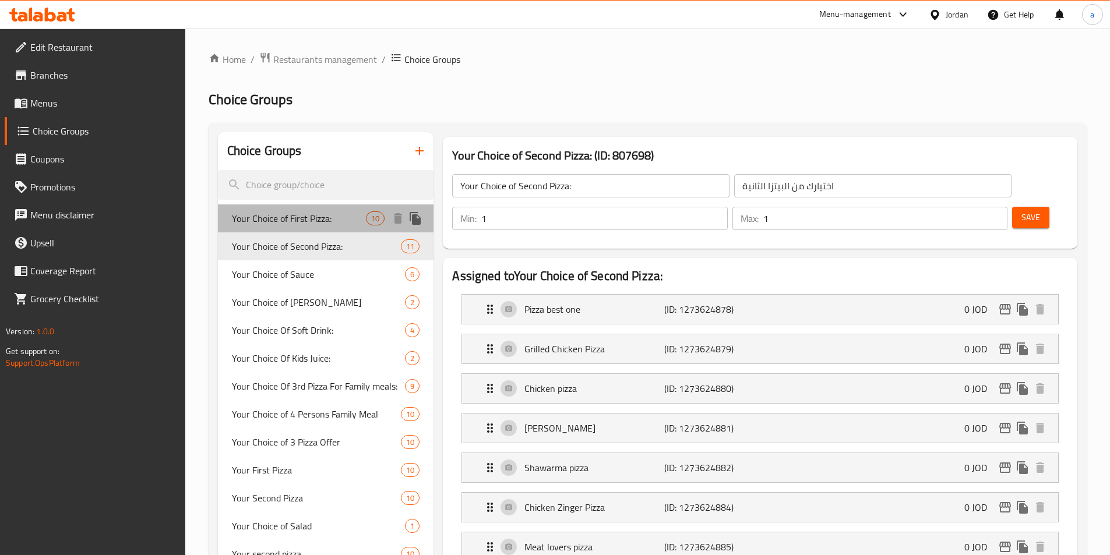
click at [285, 223] on span "Your Choice of First Pizza:" at bounding box center [299, 218] width 135 height 14
type input "Your Choice of First Pizza:"
type input "اختيارك من البيتزا الاولى"
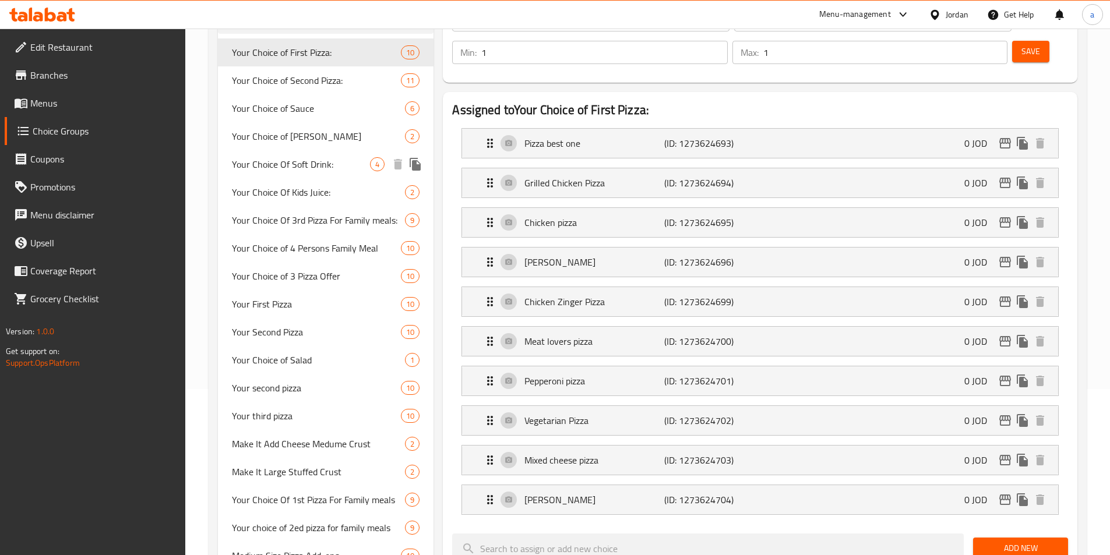
scroll to position [194, 0]
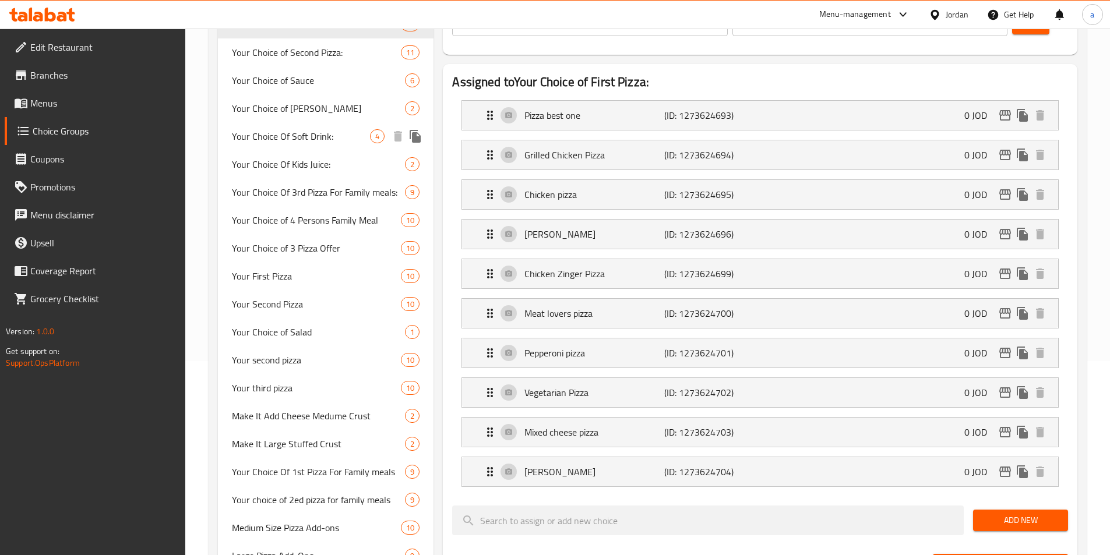
click at [285, 232] on div "Your Choice of 4 Persons Family Meal 10" at bounding box center [326, 220] width 216 height 28
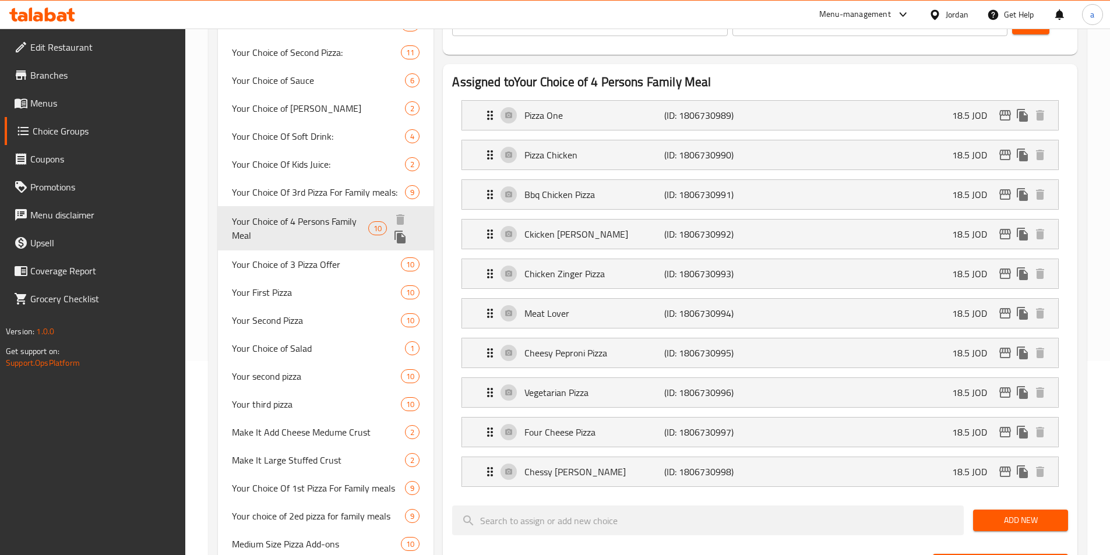
type input "Your Choice of 4 Persons Family Meal"
type input "اختيارك من وجبة عائلية لأربعة أشخاص"
type input "0"
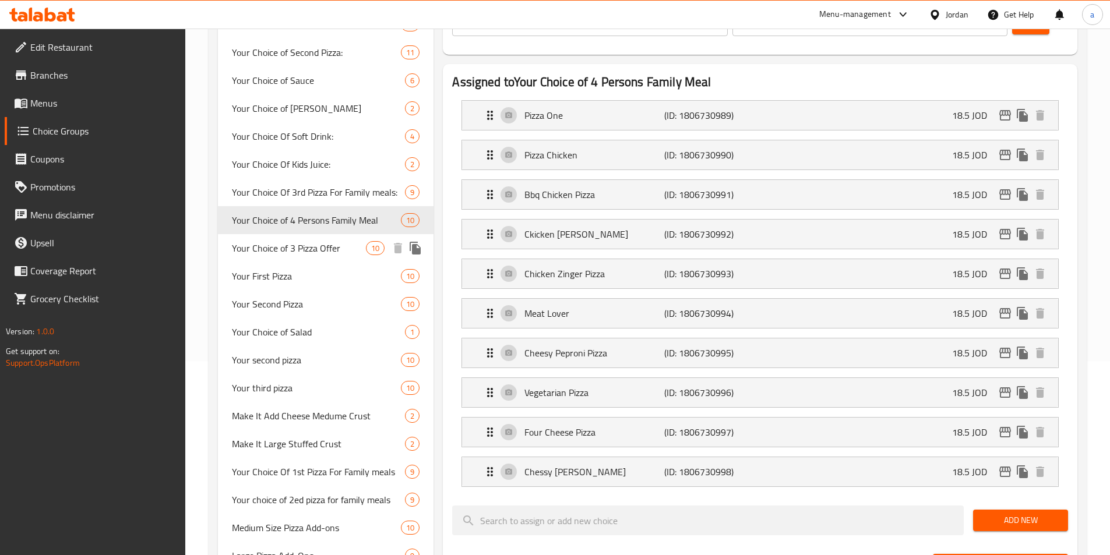
click at [275, 266] on div "Your First Pizza 10" at bounding box center [326, 276] width 216 height 28
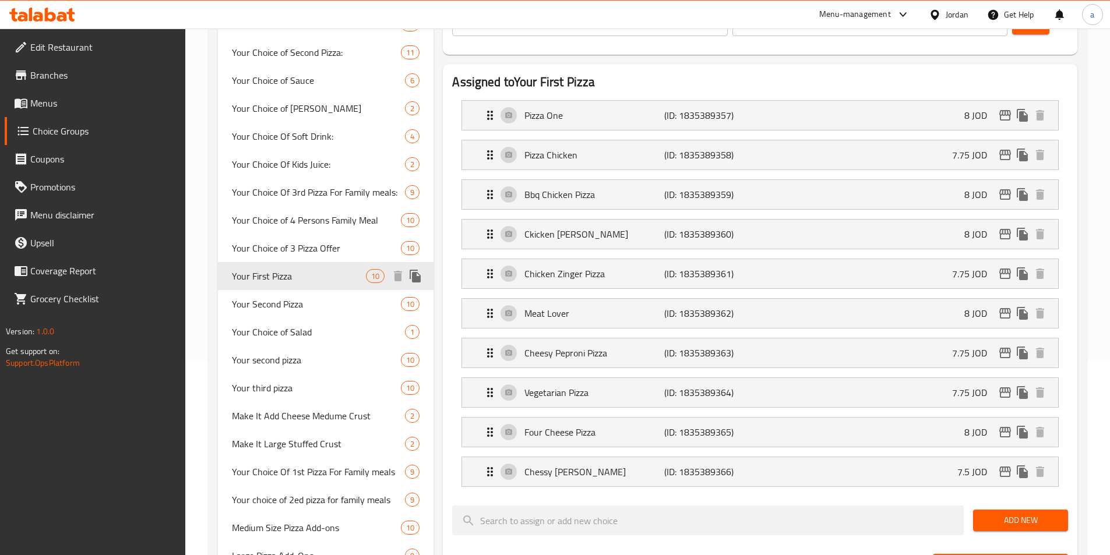
type input "Your First Pizza"
type input "بيتزا الاولى"
type input "1"
click at [279, 302] on span "Your Second Pizza" at bounding box center [299, 304] width 135 height 14
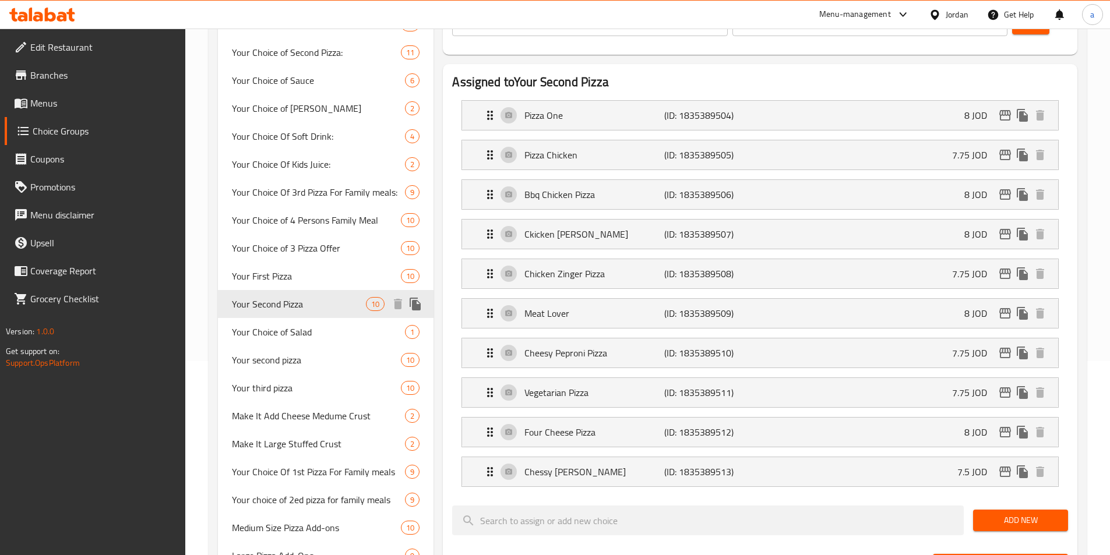
type input "Your Second Pizza"
type input "ثاني بيتزا"
click at [273, 325] on span "Your Choice of Salad" at bounding box center [301, 332] width 139 height 14
type input "Your Choice of Salad"
type input "اختيارك من"
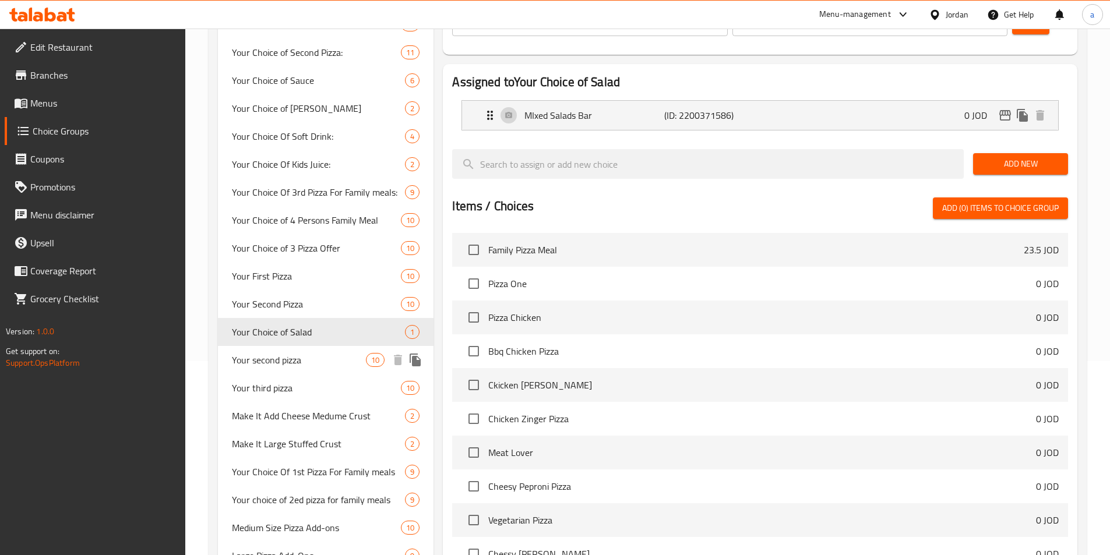
click at [257, 359] on span "Your second pizza" at bounding box center [299, 360] width 135 height 14
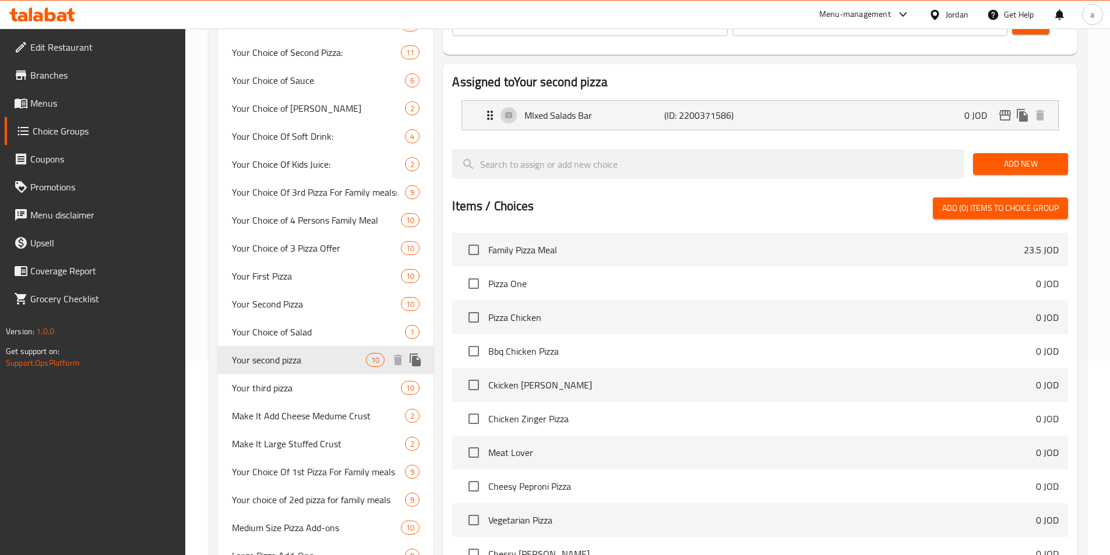
type input "Your second pizza"
type input "اختيارك للبيتزا الثانية"
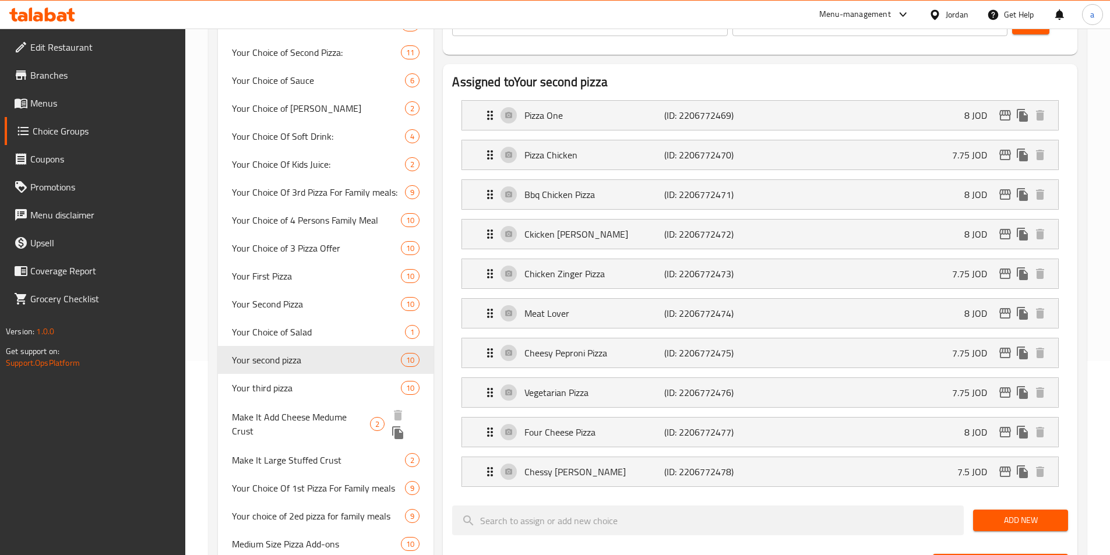
click at [279, 395] on span "Your third pizza" at bounding box center [317, 388] width 170 height 14
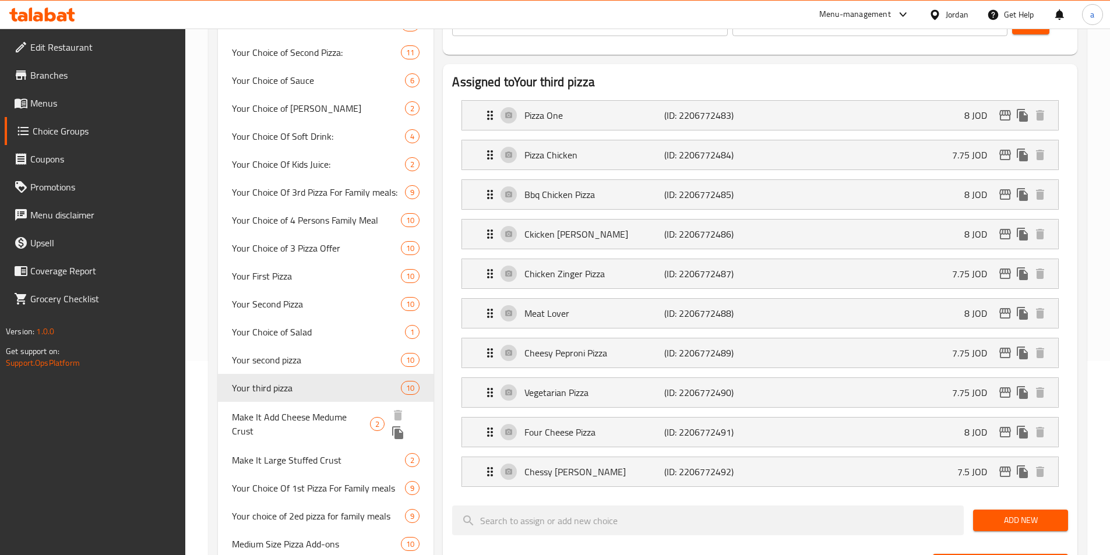
type input "Your third pizza"
type input "اختيارك للبيتزا الثالثة"
click at [278, 413] on span "Make It Add Cheese Medume Crust" at bounding box center [301, 424] width 139 height 28
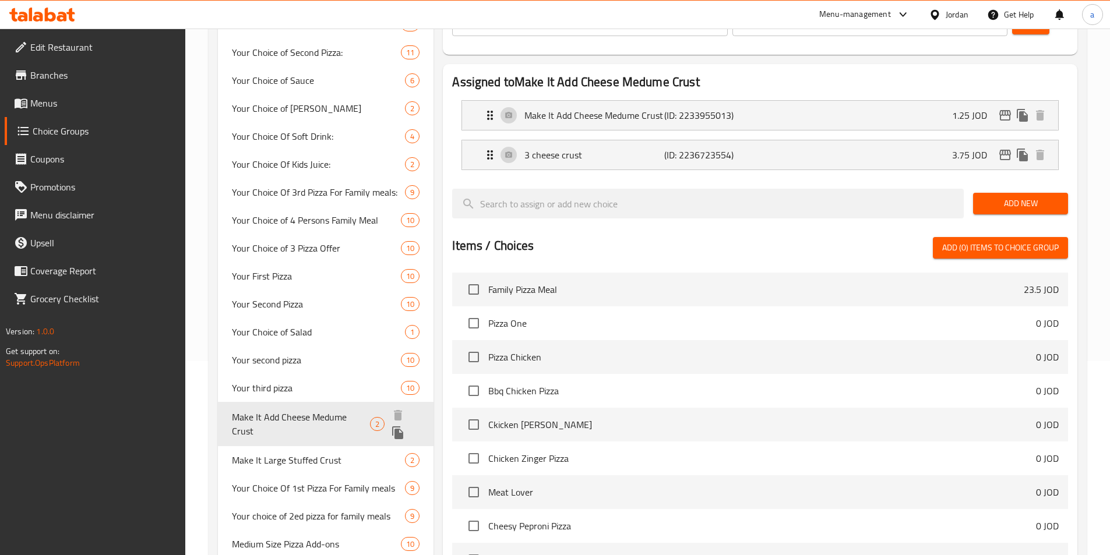
type input "Make It Add Cheese Medume Crust"
type input "اجعله اضافة اطراف جبنة وسط"
type input "0"
type input "2"
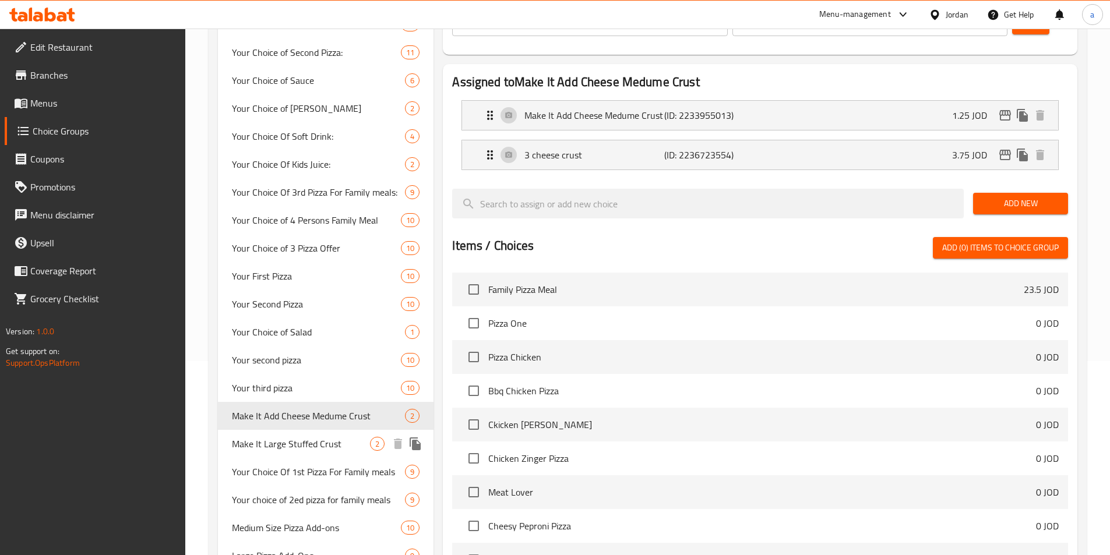
click at [297, 449] on span "Make It Large Stuffed Crust" at bounding box center [301, 444] width 139 height 14
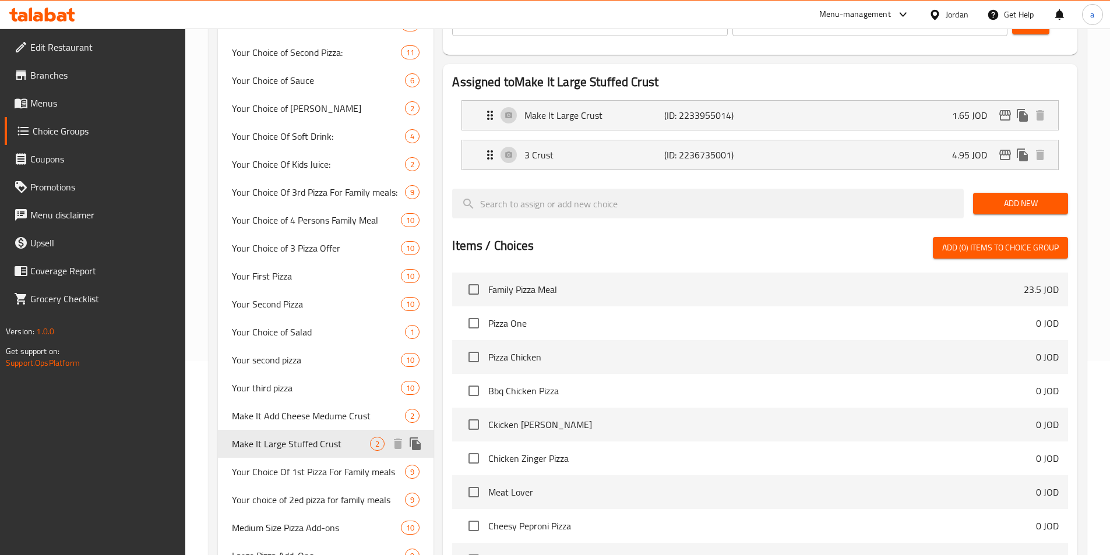
type input "Make It Large Stuffed Crust"
type input "اضافة اطراف محشوة جبنة كبير"
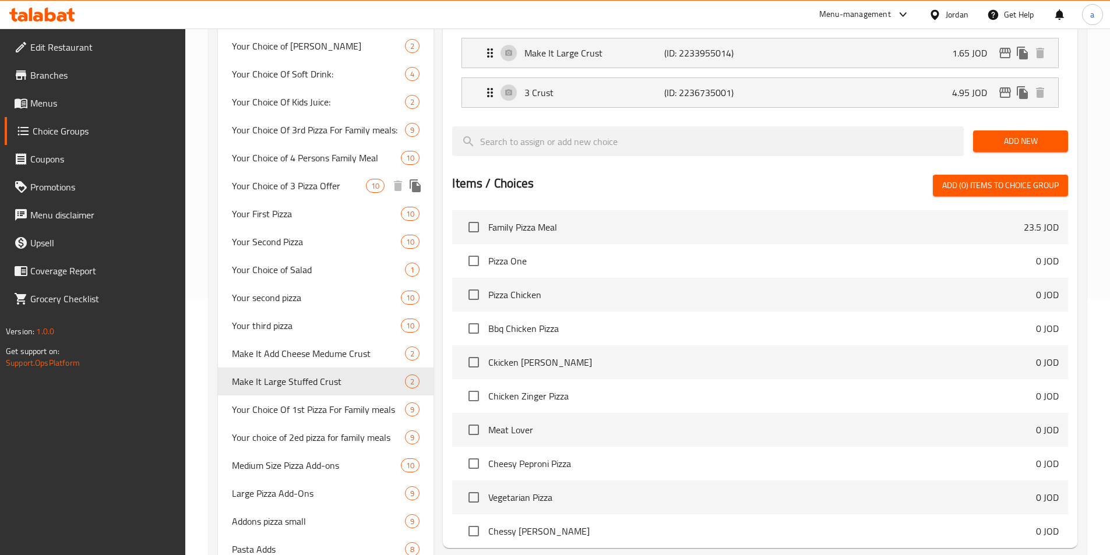
scroll to position [291, 0]
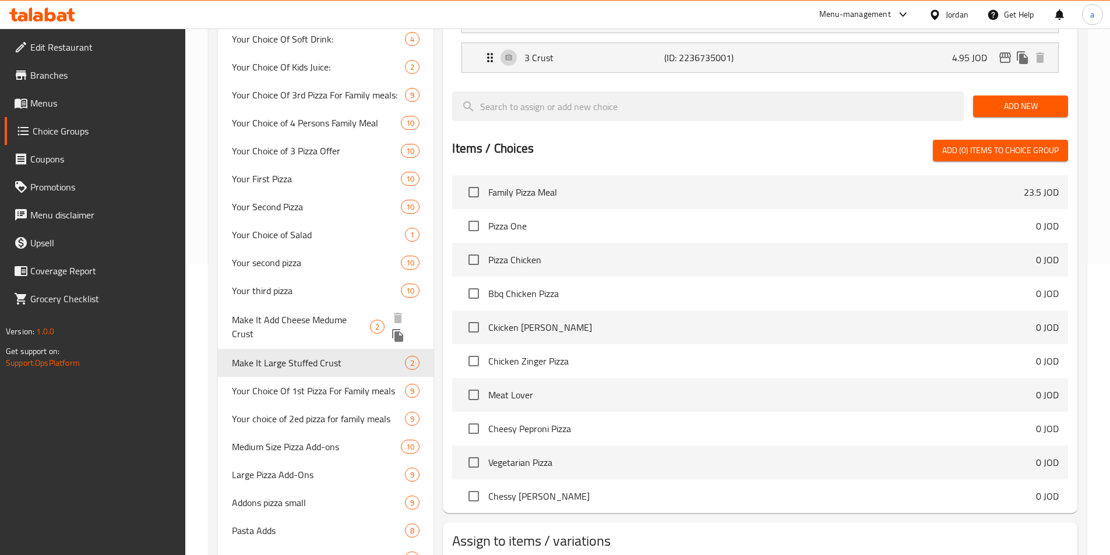
click at [301, 325] on span "Make It Add Cheese Medume Crust" at bounding box center [301, 327] width 139 height 28
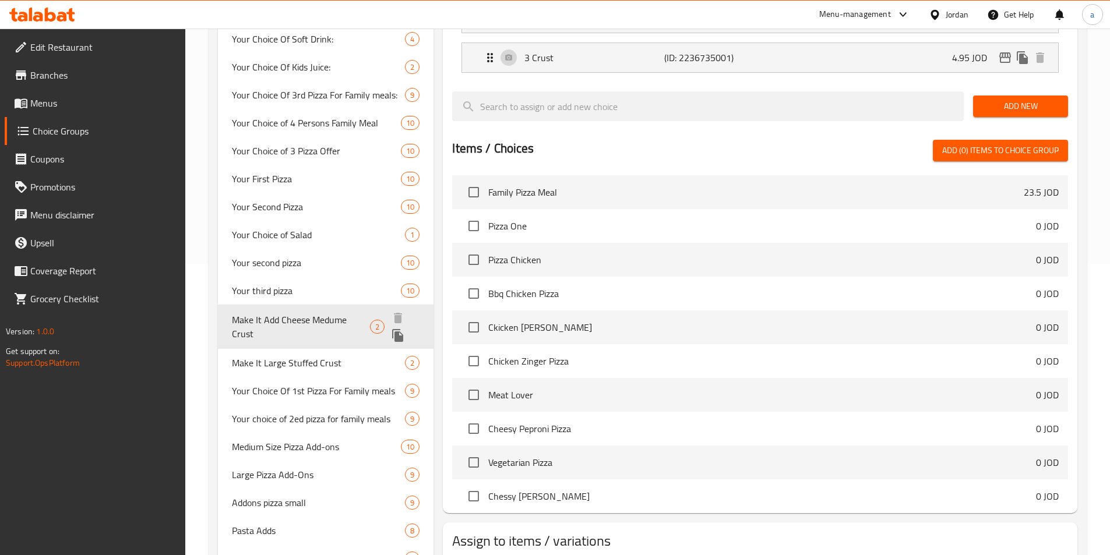
type input "Make It Add Cheese Medume Crust"
type input "اجعله اضافة اطراف جبنة وسط"
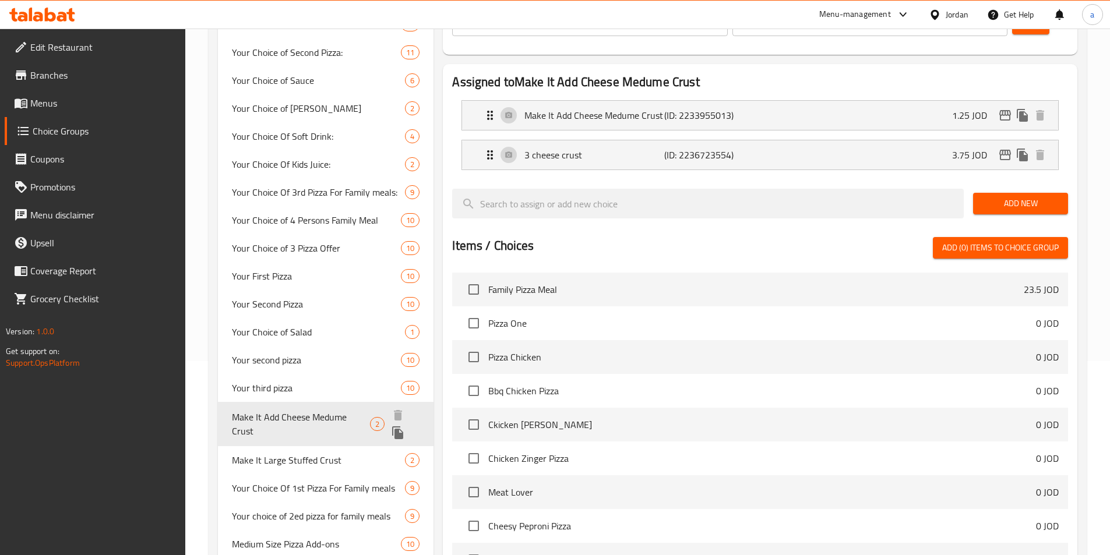
scroll to position [389, 0]
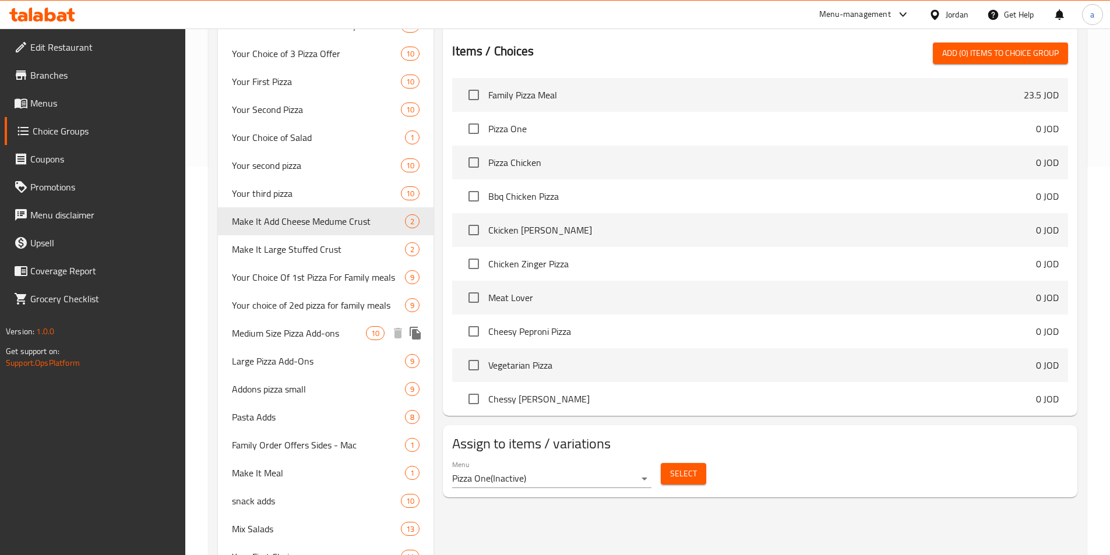
click at [301, 326] on span "Medium Size Pizza Add-ons" at bounding box center [299, 333] width 135 height 14
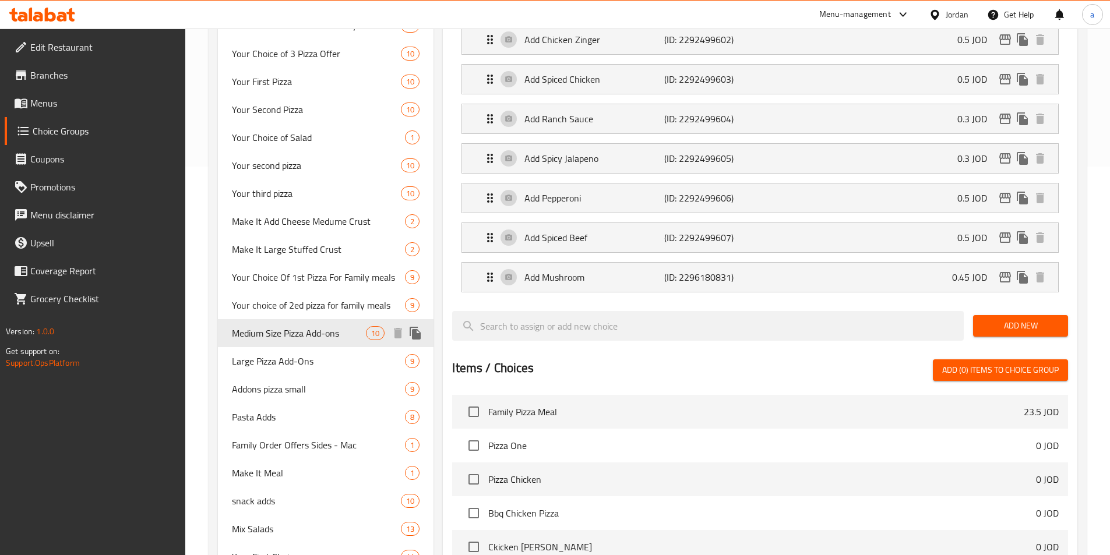
type input "Medium Size Pizza Add-ons"
type input "اضافات بيتزا حجم وسط"
type input "9"
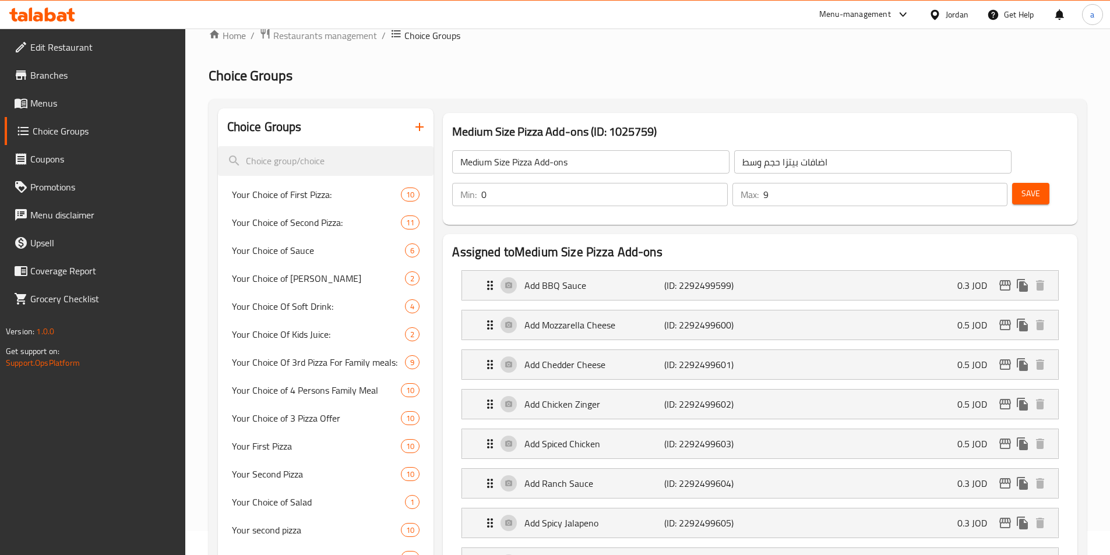
scroll to position [0, 0]
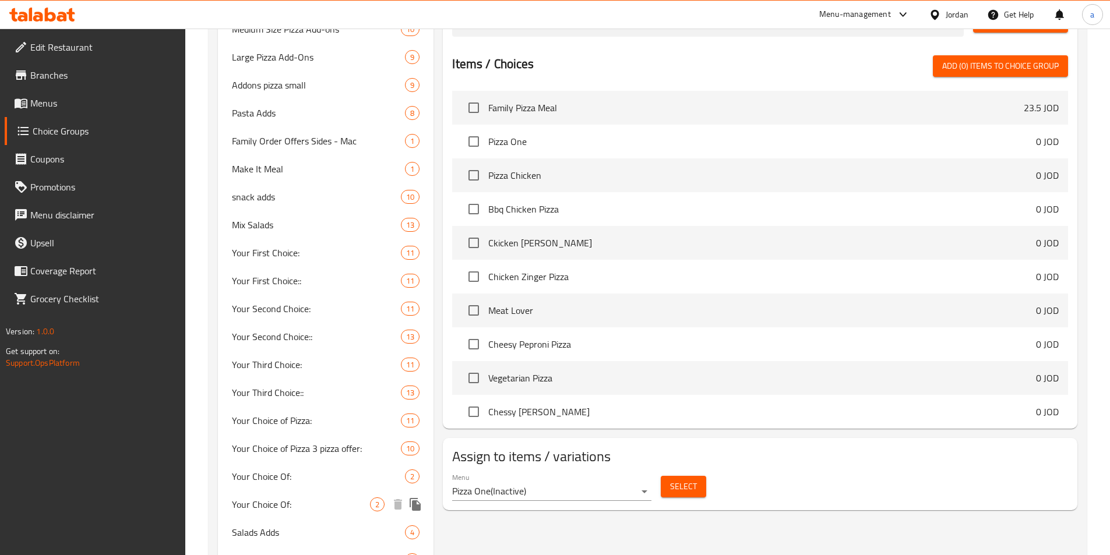
scroll to position [652, 0]
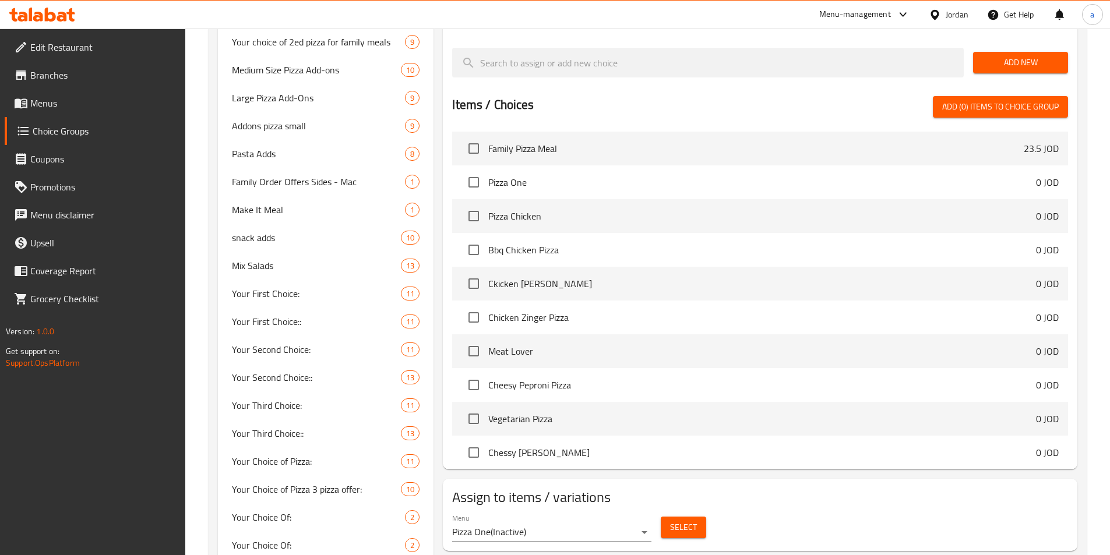
click at [541, 509] on div "Menu Pizza One ( Inactive )" at bounding box center [551, 527] width 209 height 37
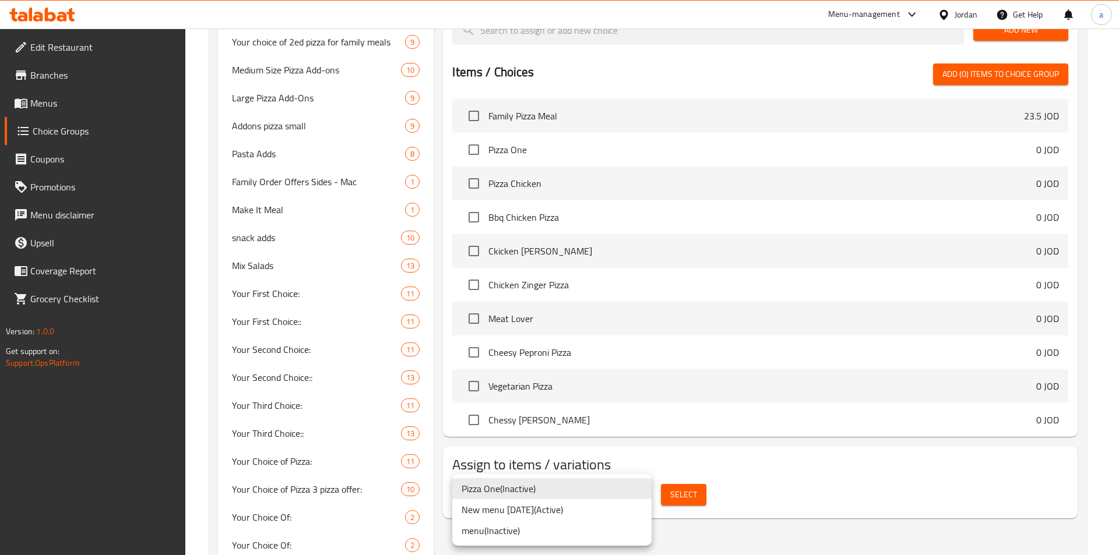
click at [521, 507] on li "New menu [DATE] ( Active )" at bounding box center [551, 509] width 199 height 21
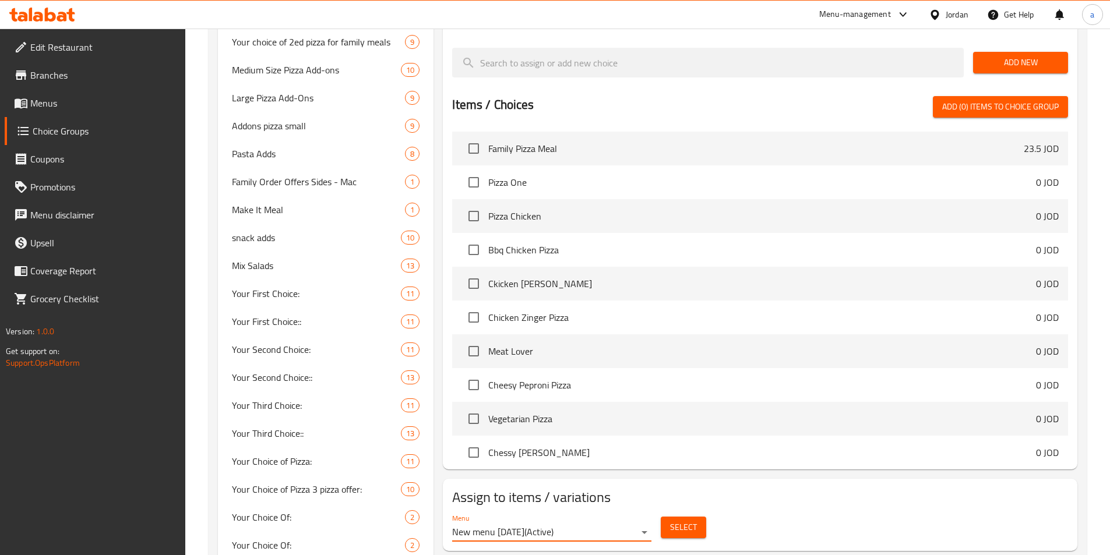
click at [690, 520] on span "Select" at bounding box center [683, 527] width 27 height 15
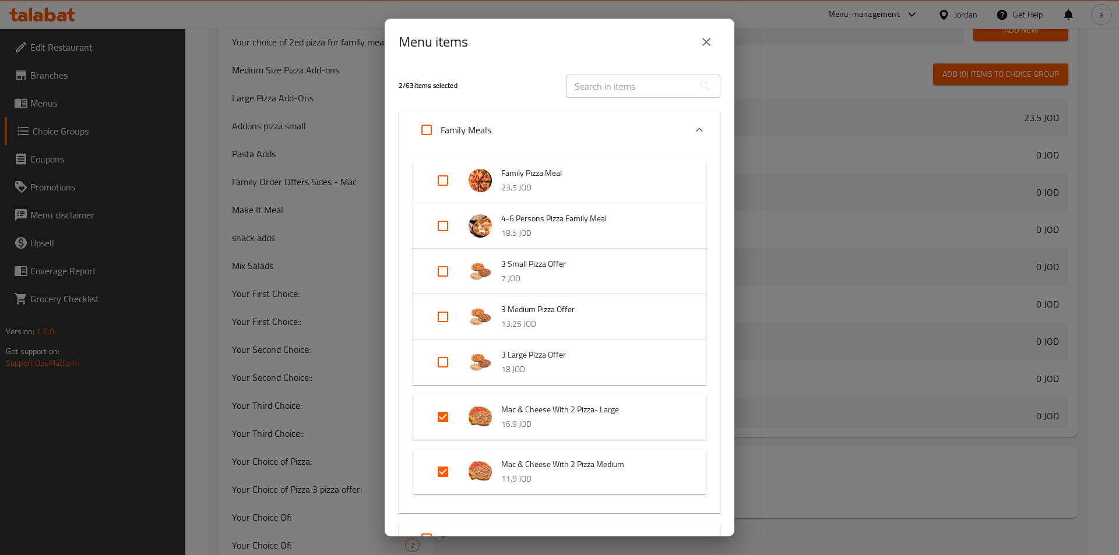
click at [703, 103] on div "​" at bounding box center [643, 86] width 168 height 37
click at [722, 34] on div "Menu items" at bounding box center [560, 42] width 350 height 47
click at [708, 39] on icon "close" at bounding box center [706, 42] width 8 height 8
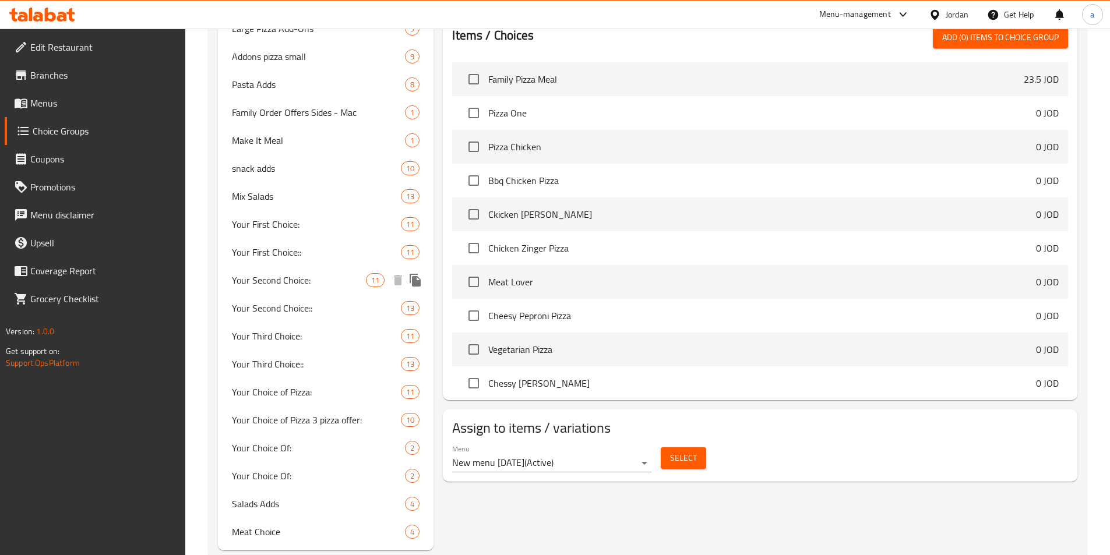
scroll to position [749, 0]
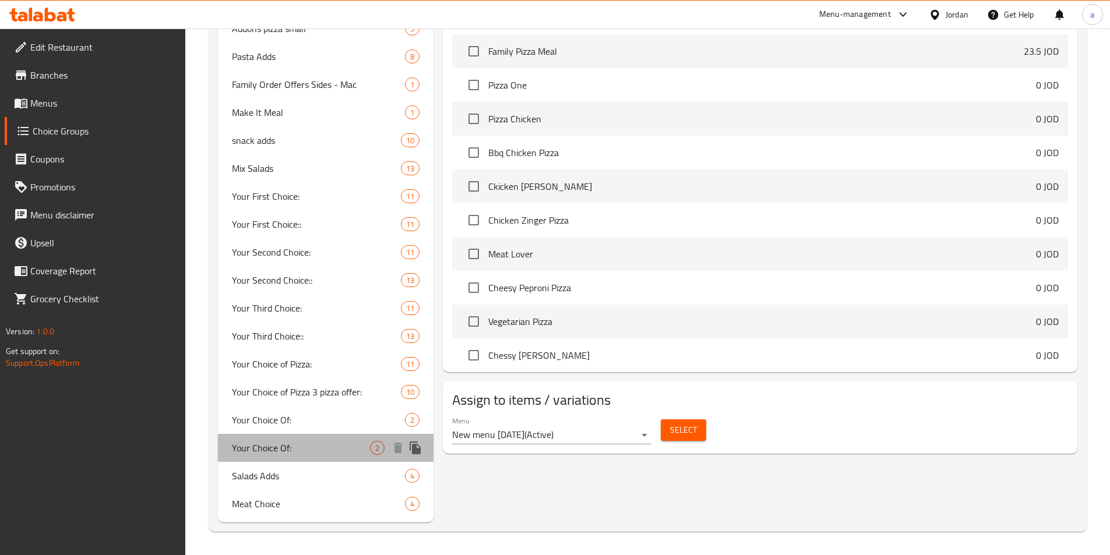
click at [258, 447] on span "Your Choice Of:" at bounding box center [301, 448] width 139 height 14
type input "Your Choice Of:"
type input "إختيارك من:"
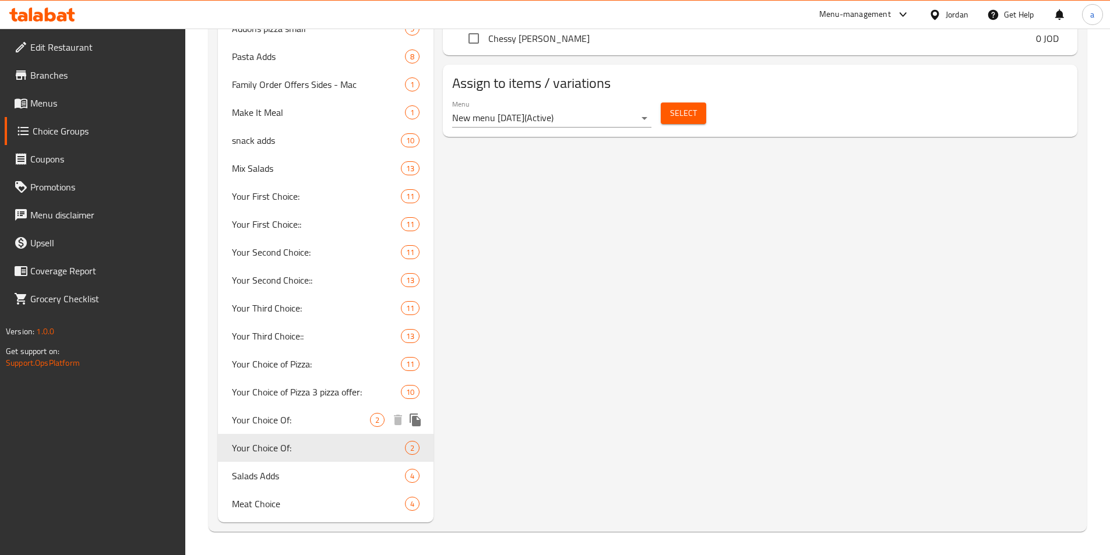
click at [276, 421] on span "Your Choice Of:" at bounding box center [301, 420] width 139 height 14
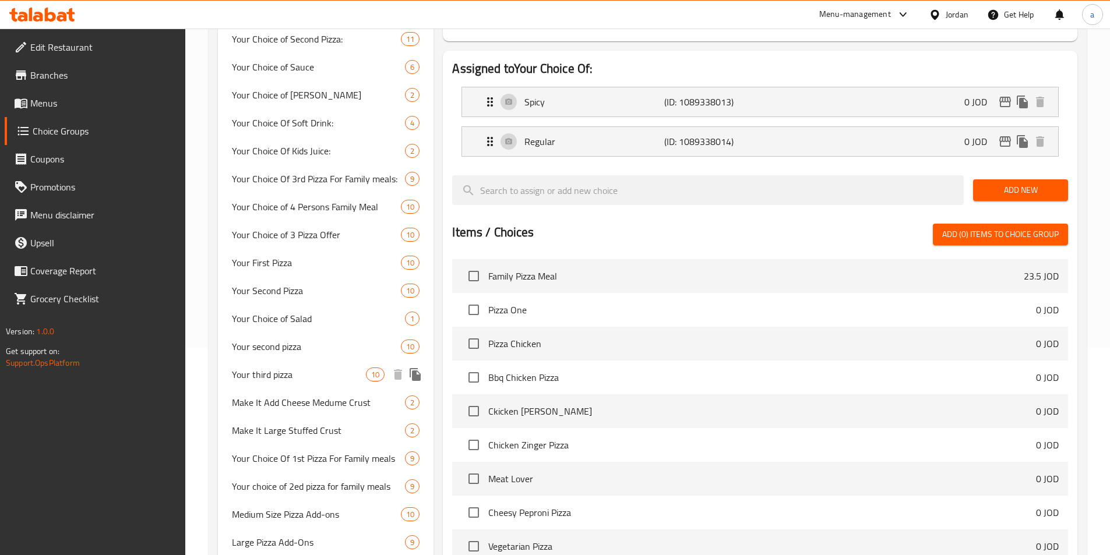
scroll to position [0, 0]
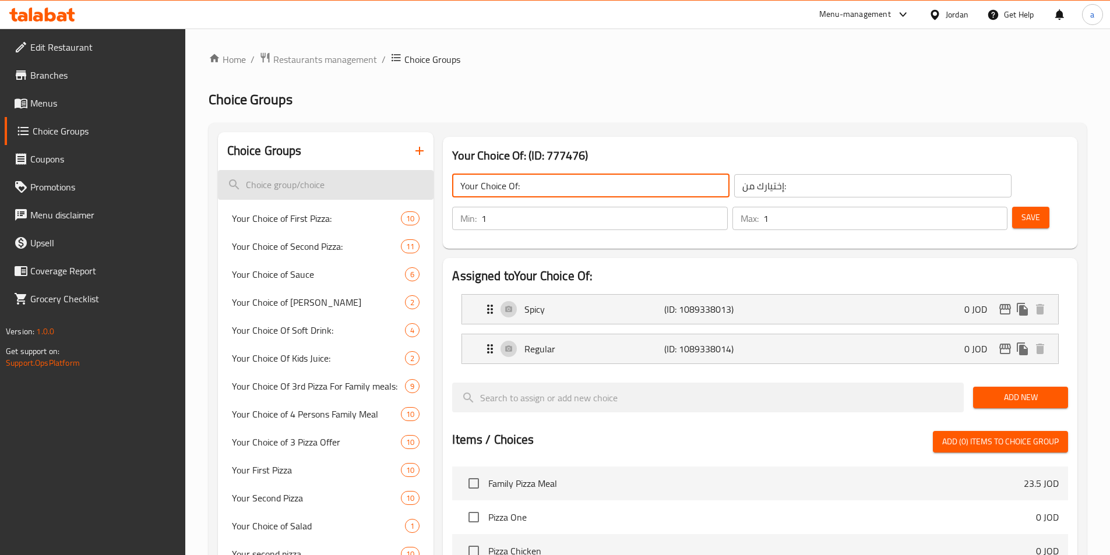
drag, startPoint x: 555, startPoint y: 177, endPoint x: 412, endPoint y: 179, distance: 142.8
click at [313, 187] on input "search" at bounding box center [326, 185] width 216 height 30
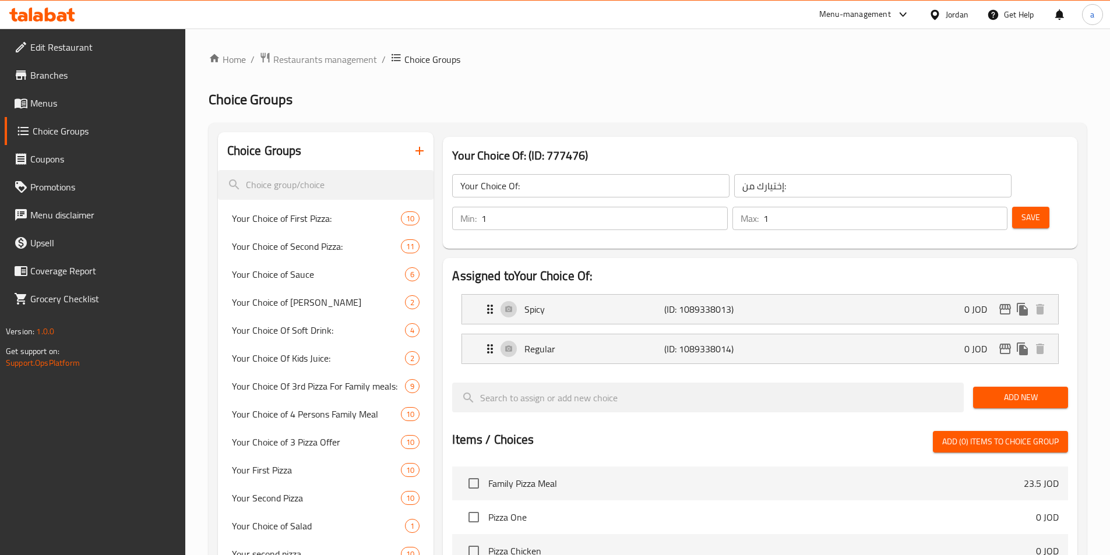
drag, startPoint x: 541, startPoint y: 202, endPoint x: 550, endPoint y: 192, distance: 13.2
click at [542, 202] on div "Your Choice Of: ​ إختيارك من: ​" at bounding box center [731, 185] width 573 height 37
click at [550, 192] on input "Your Choice Of:" at bounding box center [590, 185] width 277 height 23
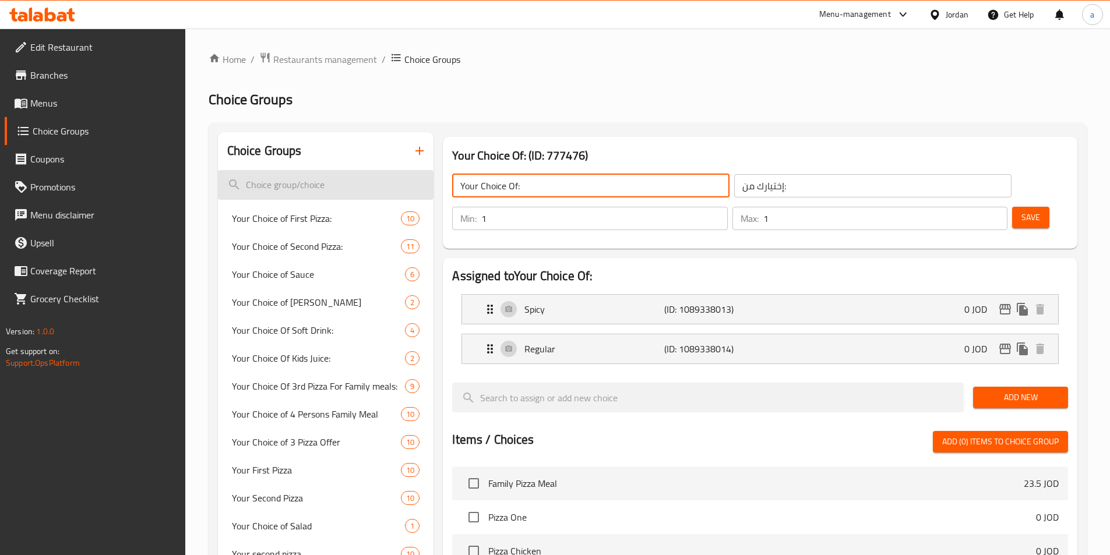
click at [267, 184] on input "search" at bounding box center [326, 185] width 216 height 30
paste input "Your Choice Of:"
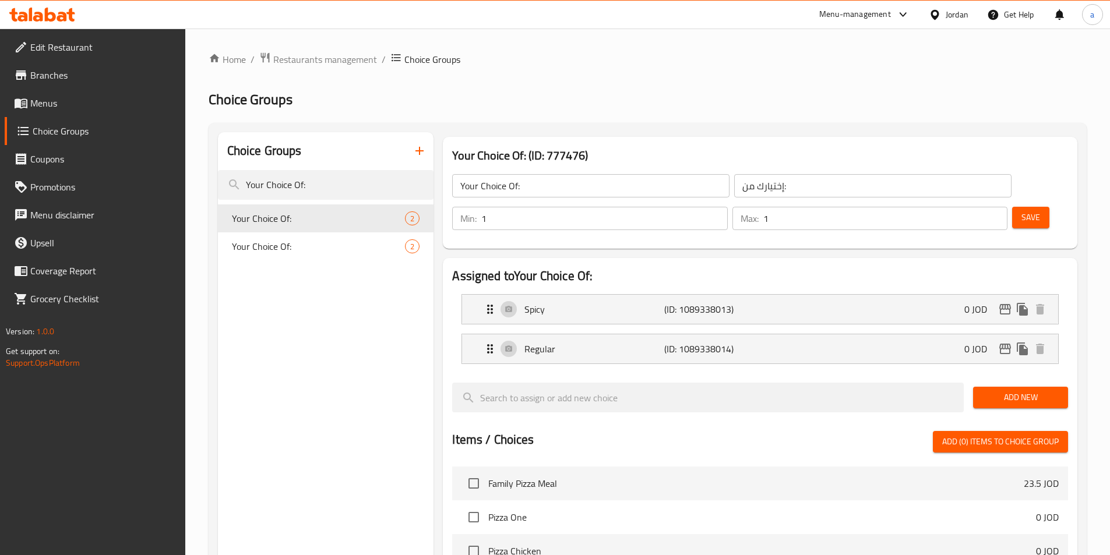
type input "Your Choice Of:"
click at [361, 66] on span "Restaurants management" at bounding box center [325, 59] width 104 height 14
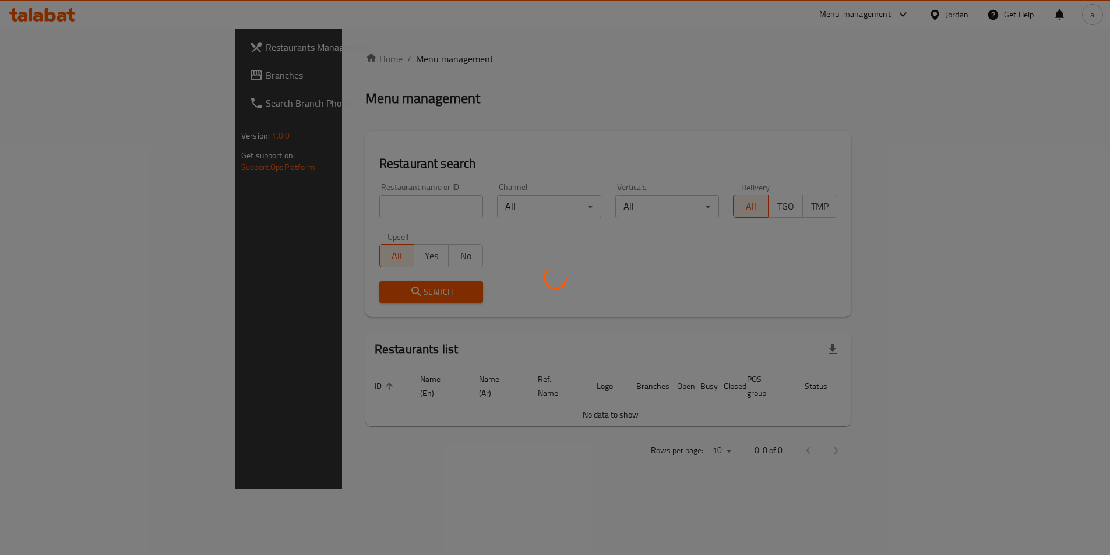
click at [41, 68] on div at bounding box center [555, 277] width 1110 height 555
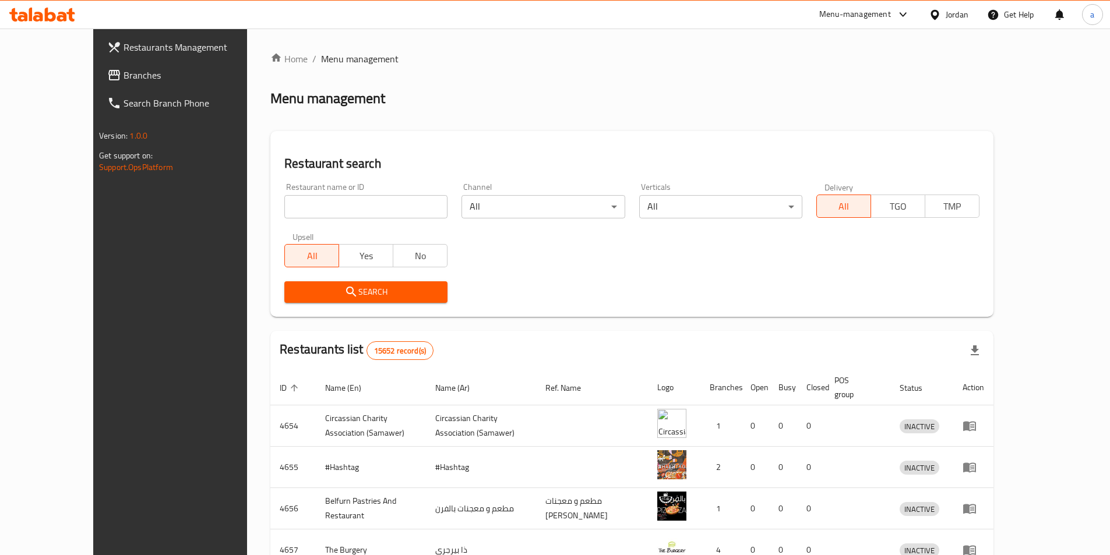
click at [124, 72] on span "Branches" at bounding box center [197, 75] width 146 height 14
